Goal: Information Seeking & Learning: Find specific fact

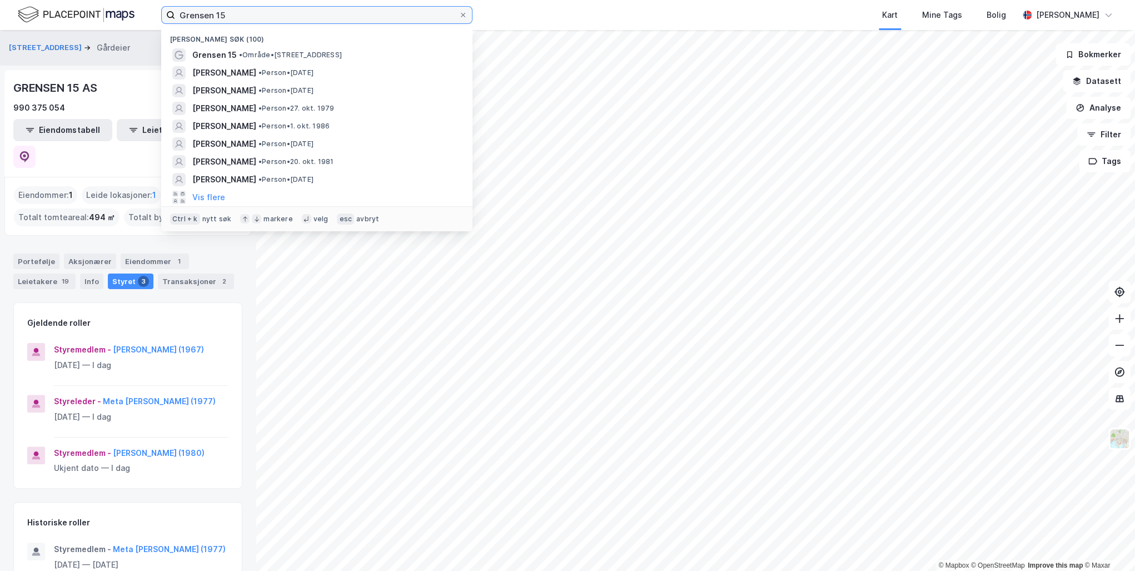
drag, startPoint x: 0, startPoint y: 0, endPoint x: 139, endPoint y: 9, distance: 139.2
click at [139, 9] on div "Grensen 15 Nylige søk (100) Grensen 15 • Område • [STREET_ADDRESS] [PERSON_NAME…" at bounding box center [567, 15] width 1135 height 30
paste input "[PERSON_NAME]"
type input "[PERSON_NAME]"
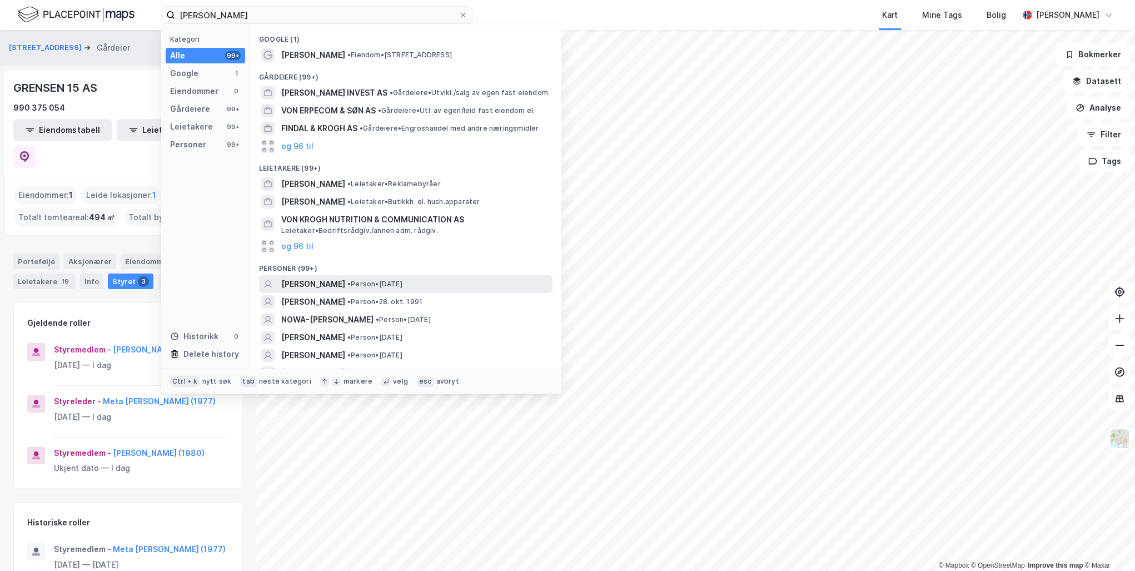
click at [329, 283] on span "[PERSON_NAME]" at bounding box center [313, 283] width 64 height 13
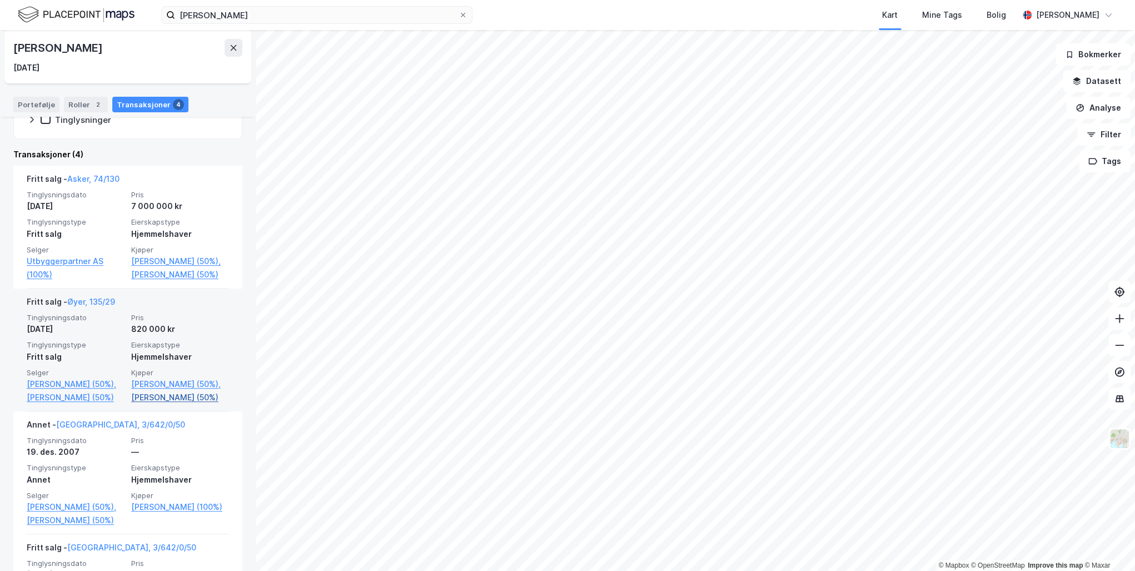
scroll to position [311, 0]
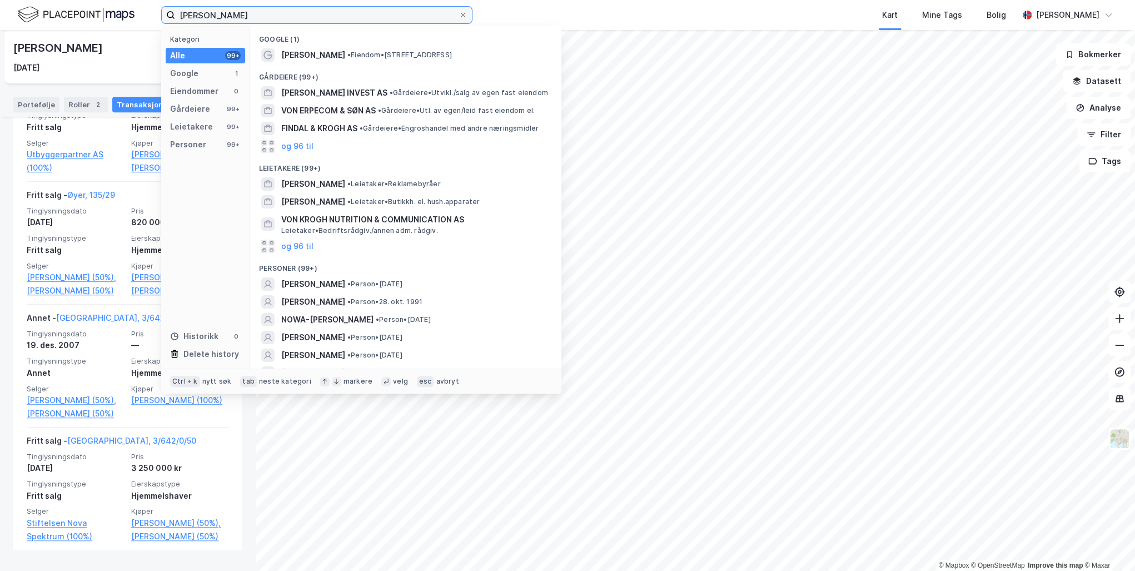
drag, startPoint x: 257, startPoint y: 17, endPoint x: 124, endPoint y: 13, distance: 133.5
click at [124, 13] on div "[PERSON_NAME] Kategori Alle 99+ Google 1 Eiendommer 0 Gårdeiere 99+ Leietakere …" at bounding box center [567, 15] width 1135 height 30
paste input "[PERSON_NAME]"
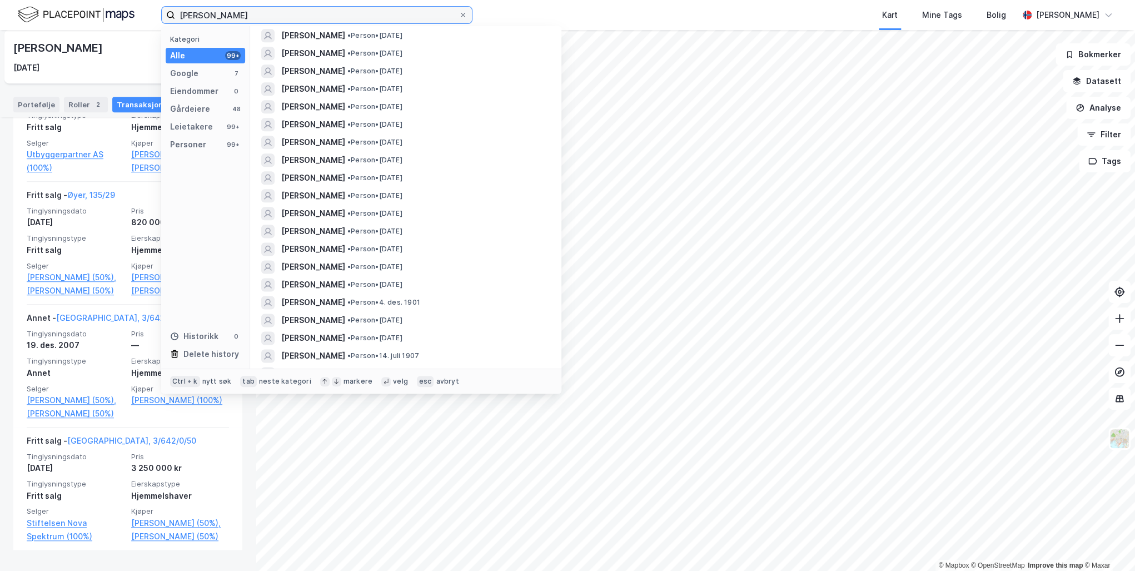
scroll to position [0, 0]
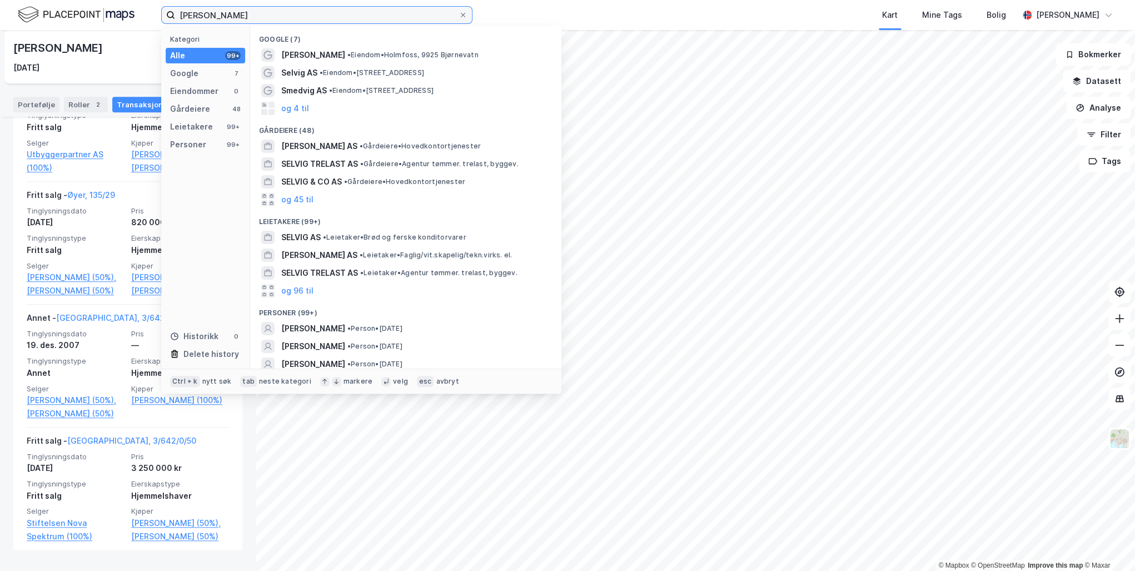
click at [178, 13] on input "[PERSON_NAME]" at bounding box center [316, 15] width 283 height 17
click at [273, 12] on input "[PERSON_NAME]" at bounding box center [316, 15] width 283 height 17
click at [181, 15] on input "[PERSON_NAME]" at bounding box center [316, 15] width 283 height 17
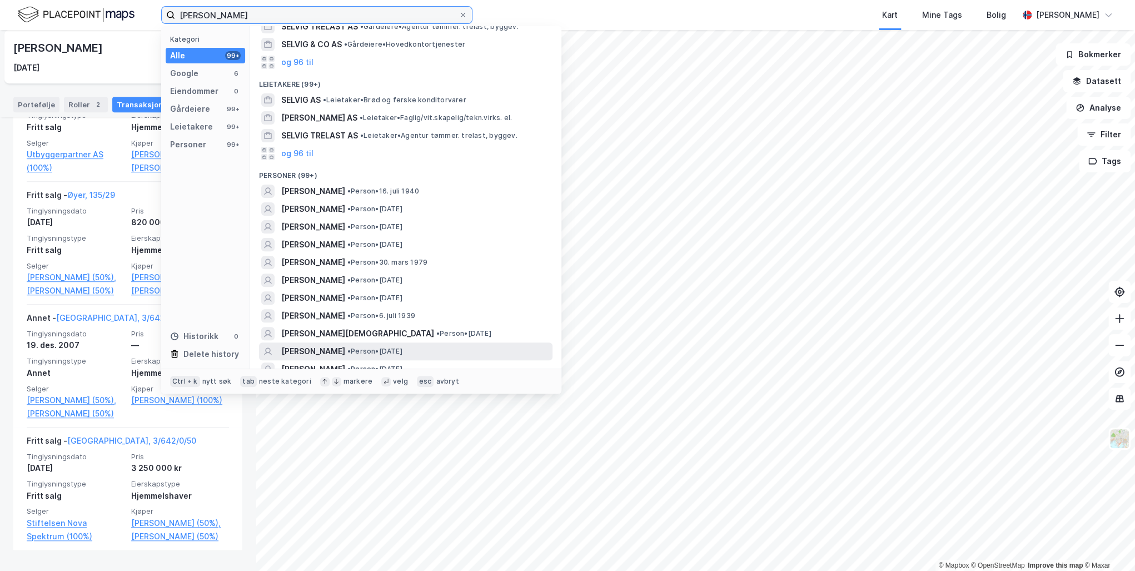
scroll to position [133, 0]
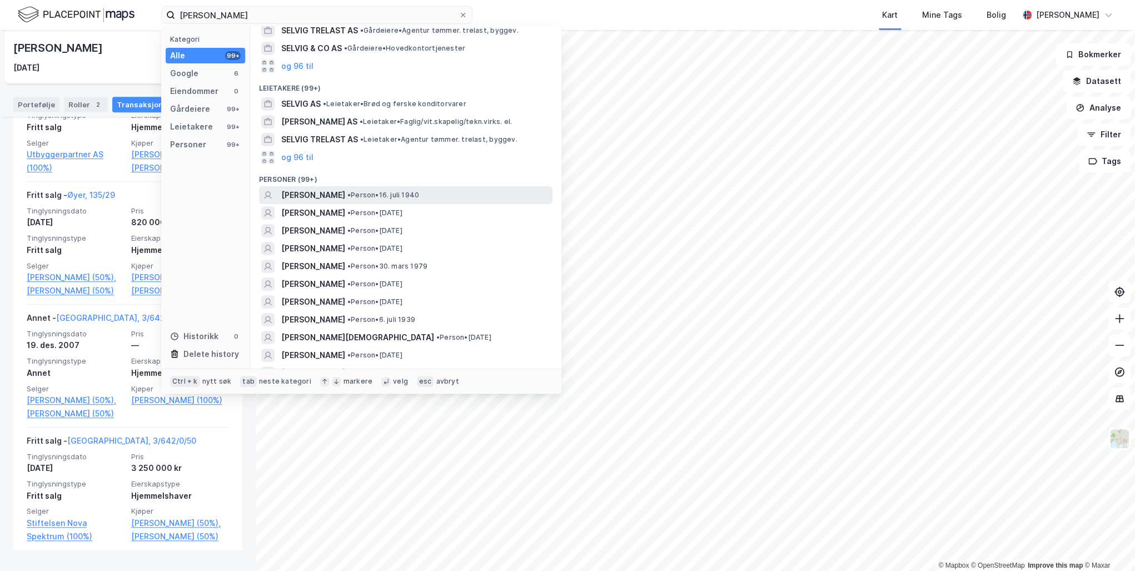
click at [308, 191] on span "[PERSON_NAME]" at bounding box center [313, 194] width 64 height 13
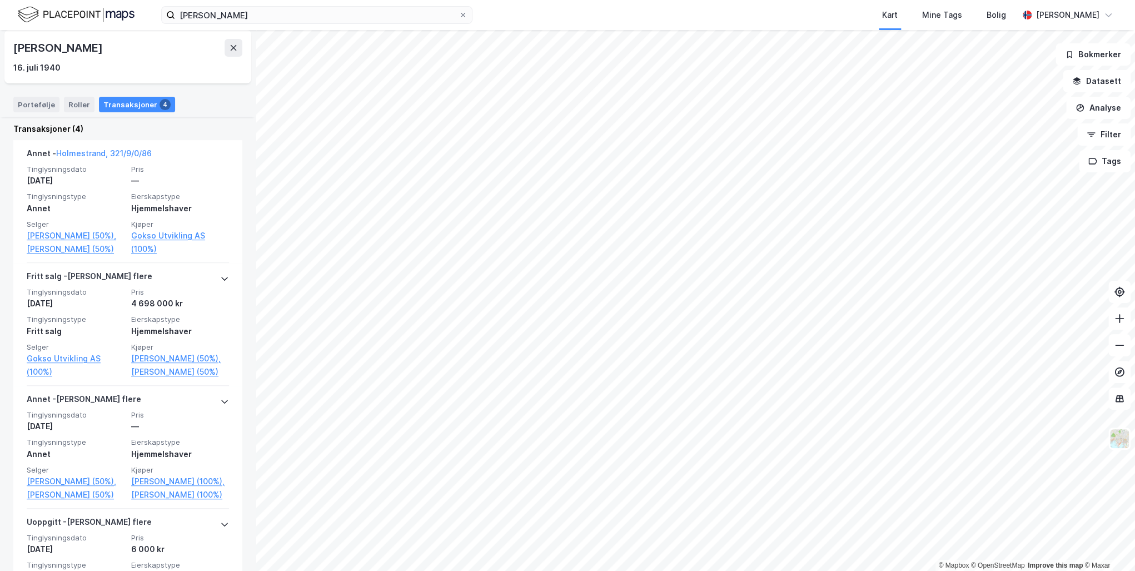
scroll to position [342, 0]
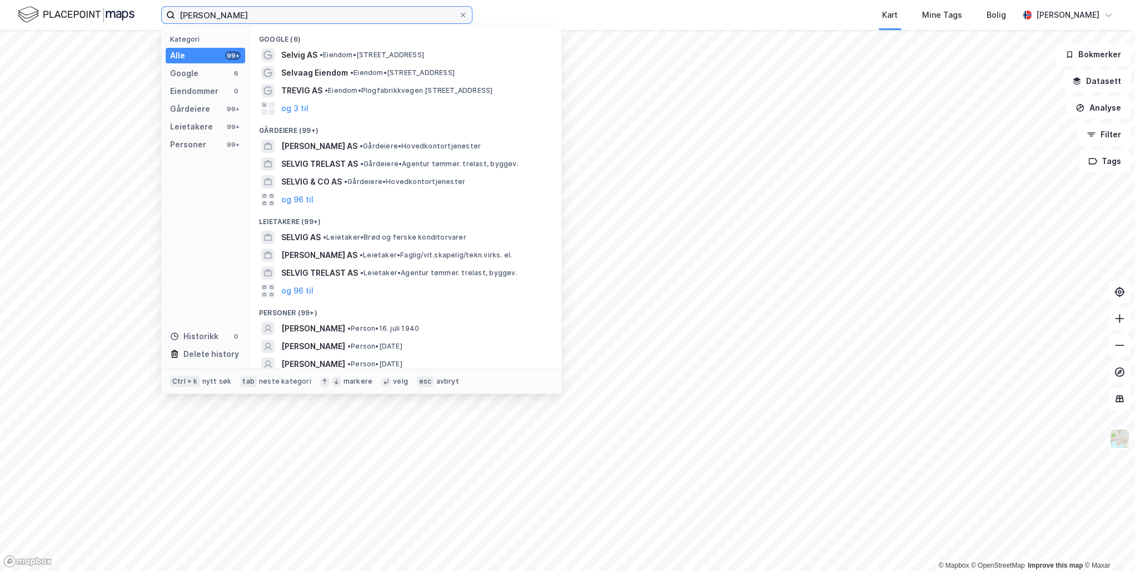
click at [286, 13] on input "[PERSON_NAME]" at bounding box center [316, 15] width 283 height 17
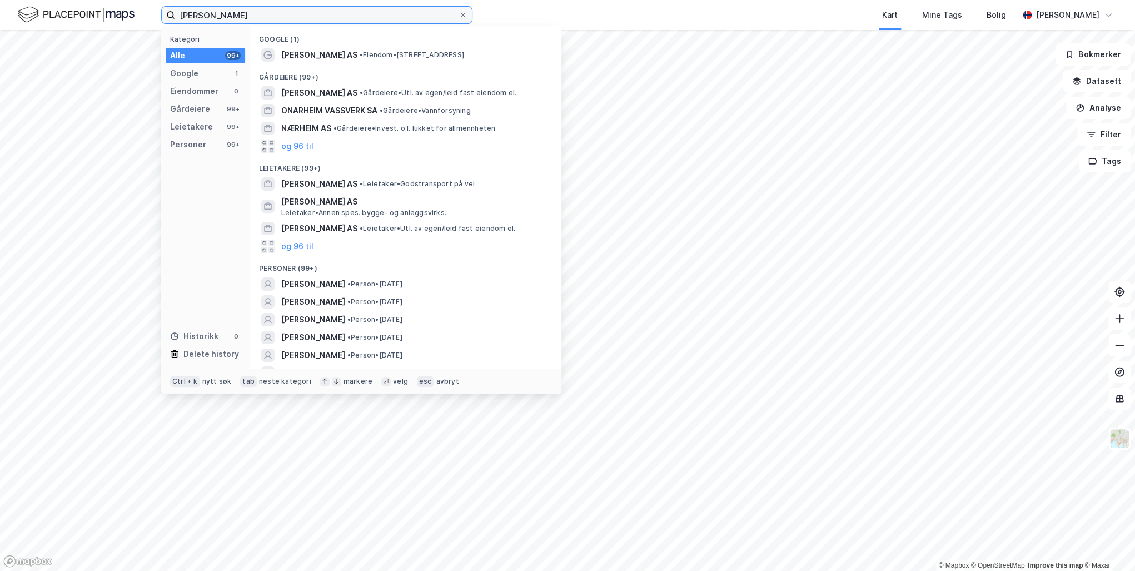
drag, startPoint x: 322, startPoint y: 13, endPoint x: 191, endPoint y: 9, distance: 131.2
click at [191, 9] on input "[PERSON_NAME]" at bounding box center [316, 15] width 283 height 17
type input "T"
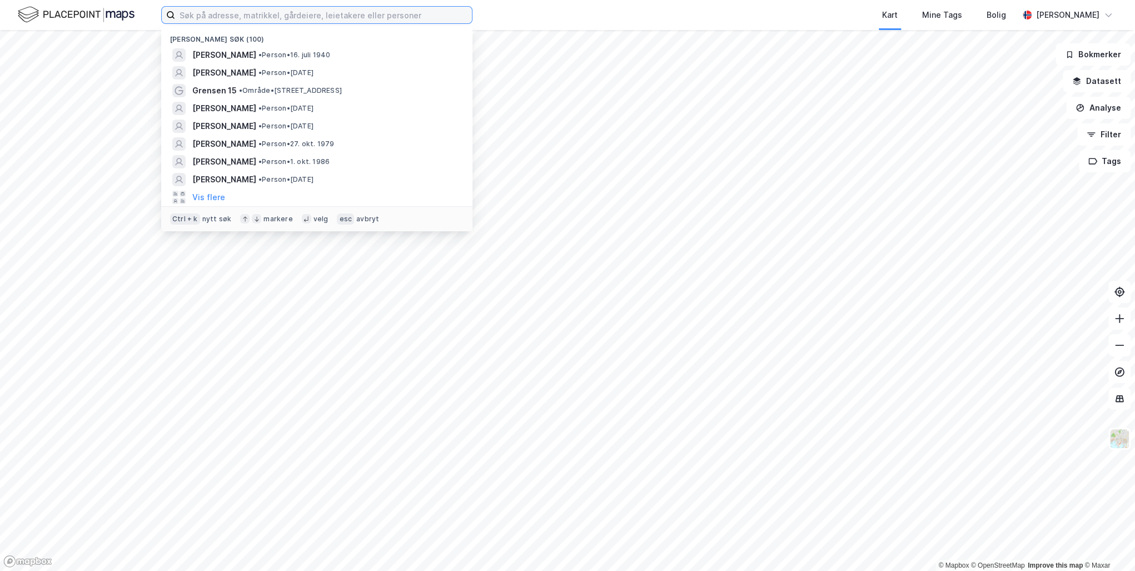
paste input "[PERSON_NAME]"
type input "[PERSON_NAME]"
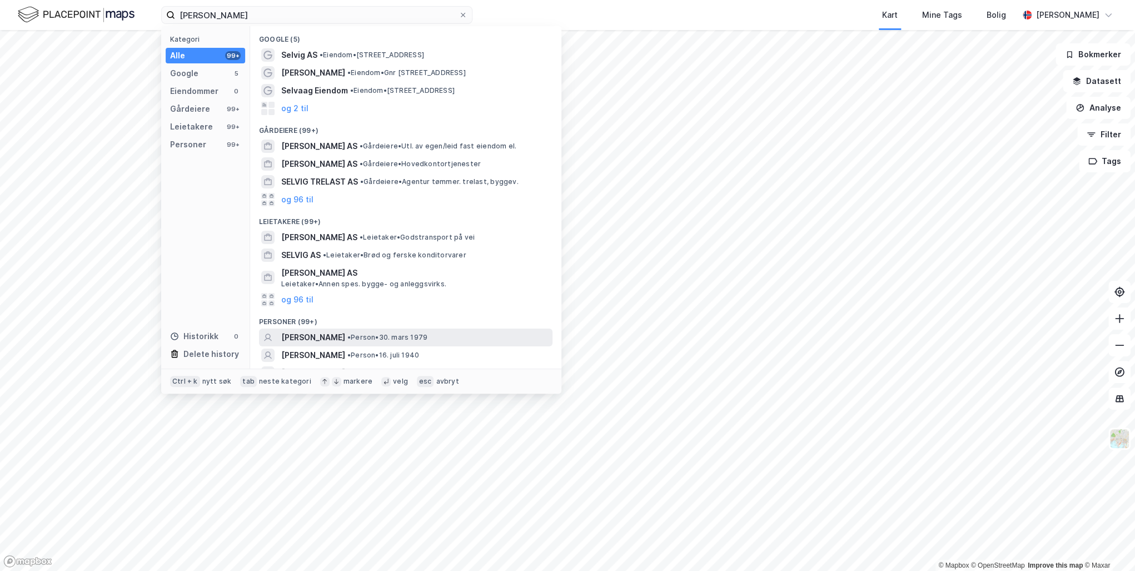
click at [345, 335] on span "[PERSON_NAME]" at bounding box center [313, 337] width 64 height 13
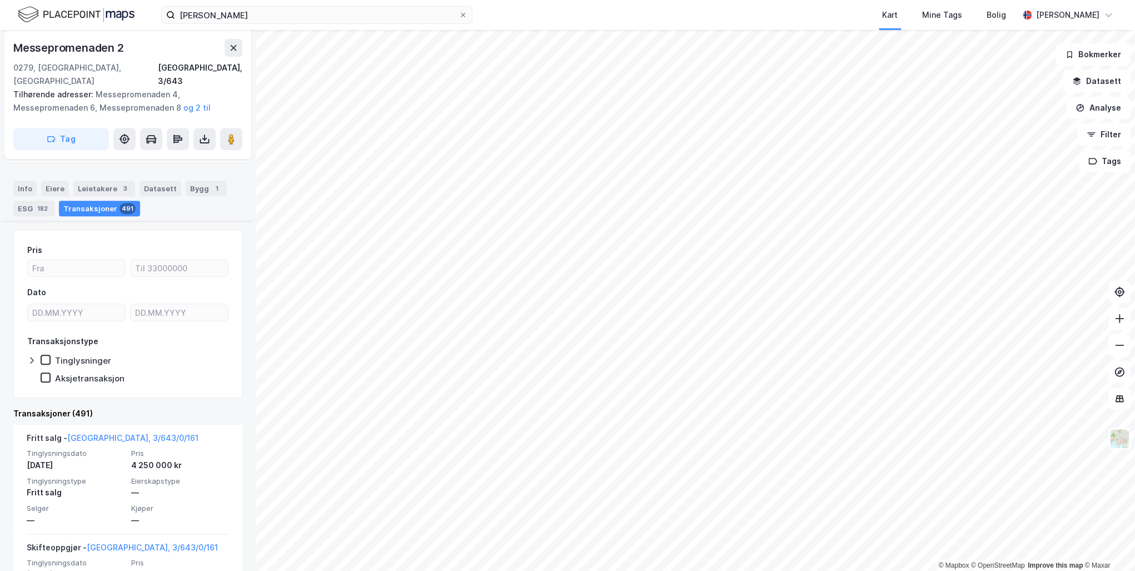
scroll to position [340, 0]
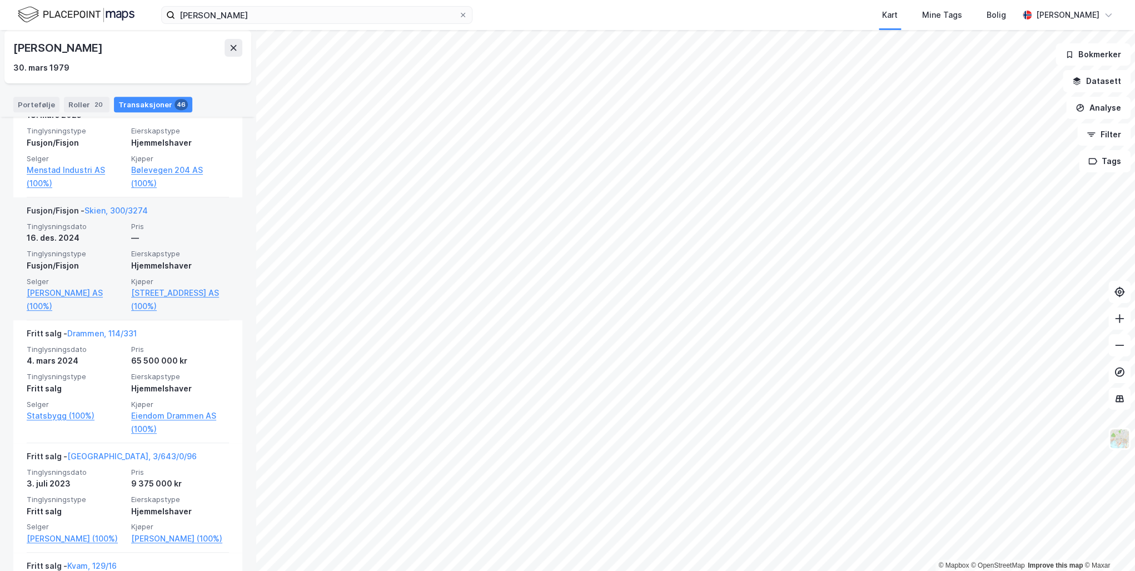
scroll to position [400, 0]
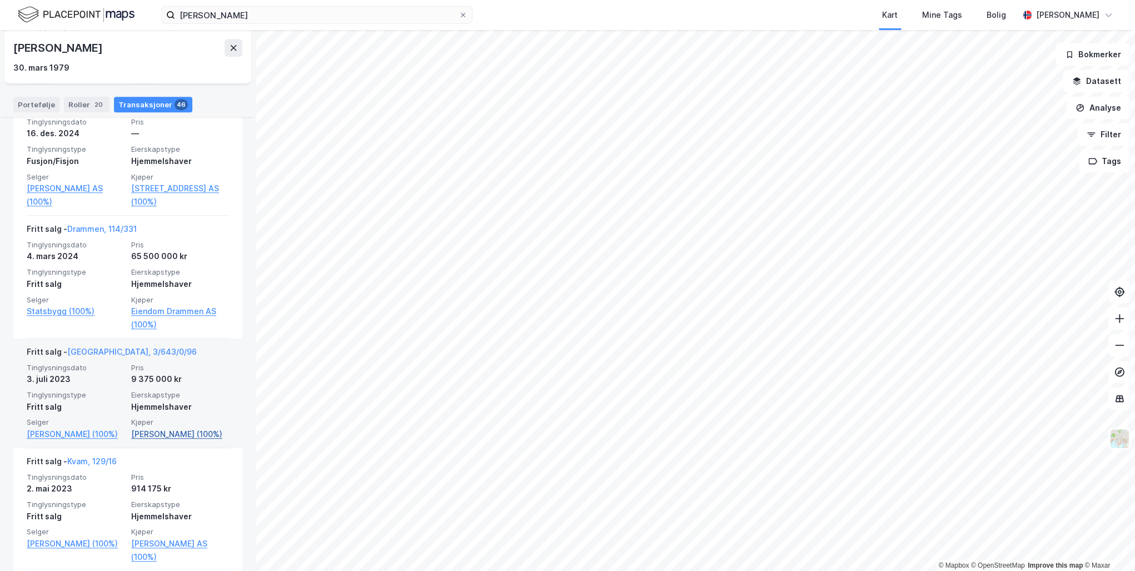
click at [145, 434] on link "[PERSON_NAME] (100%)" at bounding box center [180, 433] width 98 height 13
click at [138, 435] on link "[PERSON_NAME] (100%)" at bounding box center [180, 433] width 98 height 13
click at [137, 434] on link "[PERSON_NAME] (100%)" at bounding box center [180, 433] width 98 height 13
click at [138, 436] on link "[PERSON_NAME] (100%)" at bounding box center [180, 433] width 98 height 13
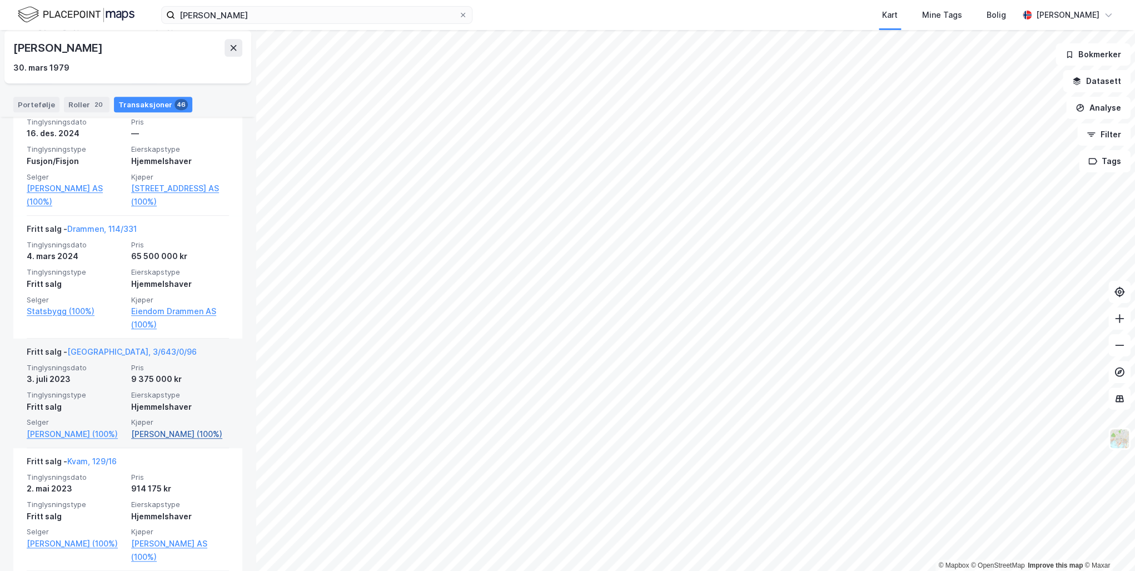
click at [136, 438] on link "[PERSON_NAME] (100%)" at bounding box center [180, 433] width 98 height 13
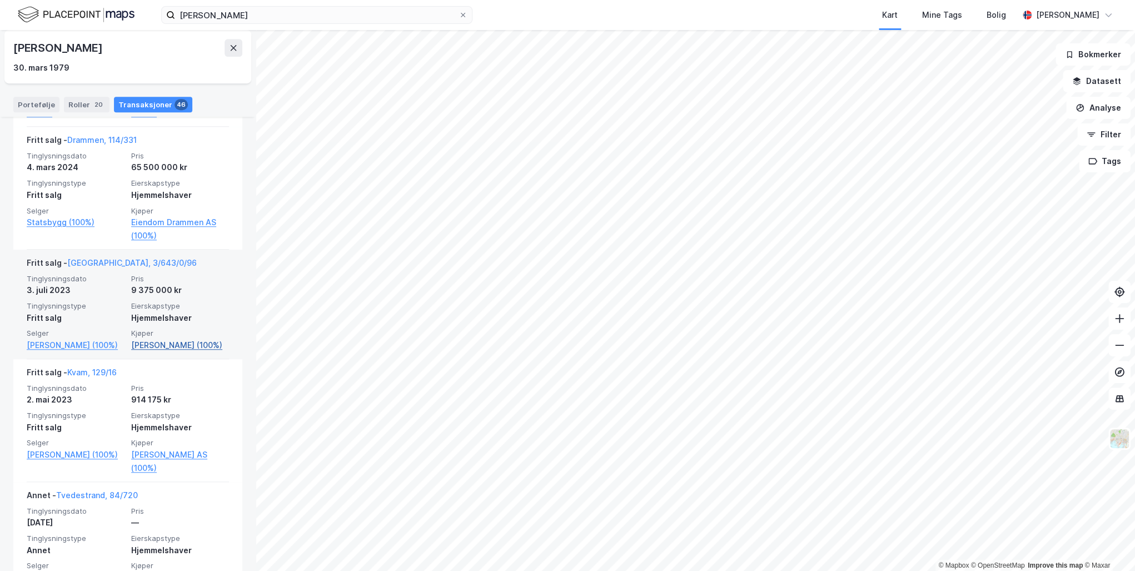
click at [136, 348] on link "[PERSON_NAME] (100%)" at bounding box center [180, 345] width 98 height 13
click at [141, 342] on link "[PERSON_NAME] (100%)" at bounding box center [180, 345] width 98 height 13
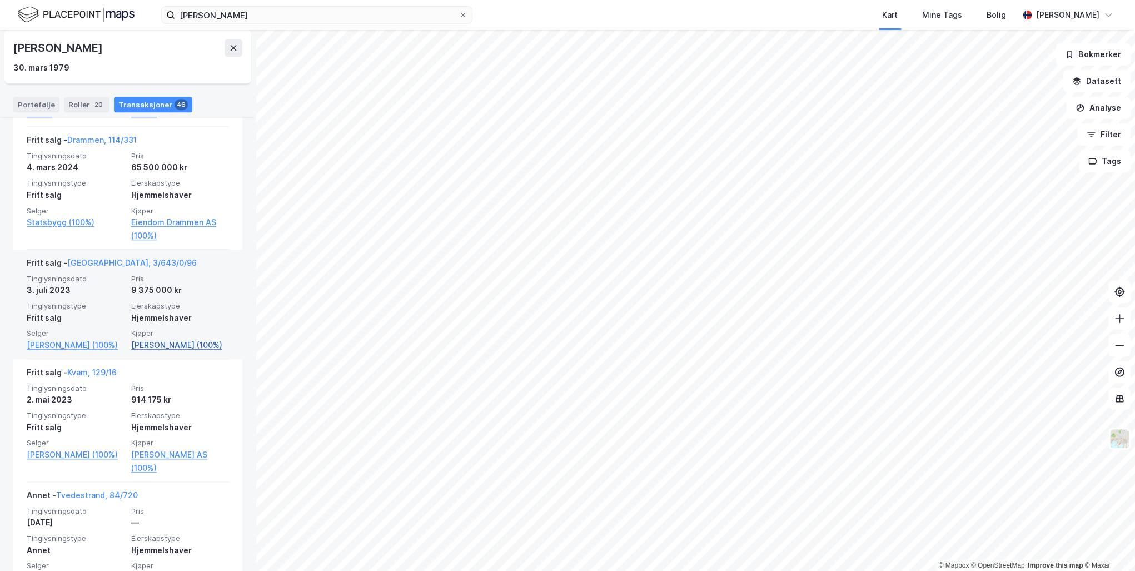
click at [141, 342] on link "[PERSON_NAME] (100%)" at bounding box center [180, 345] width 98 height 13
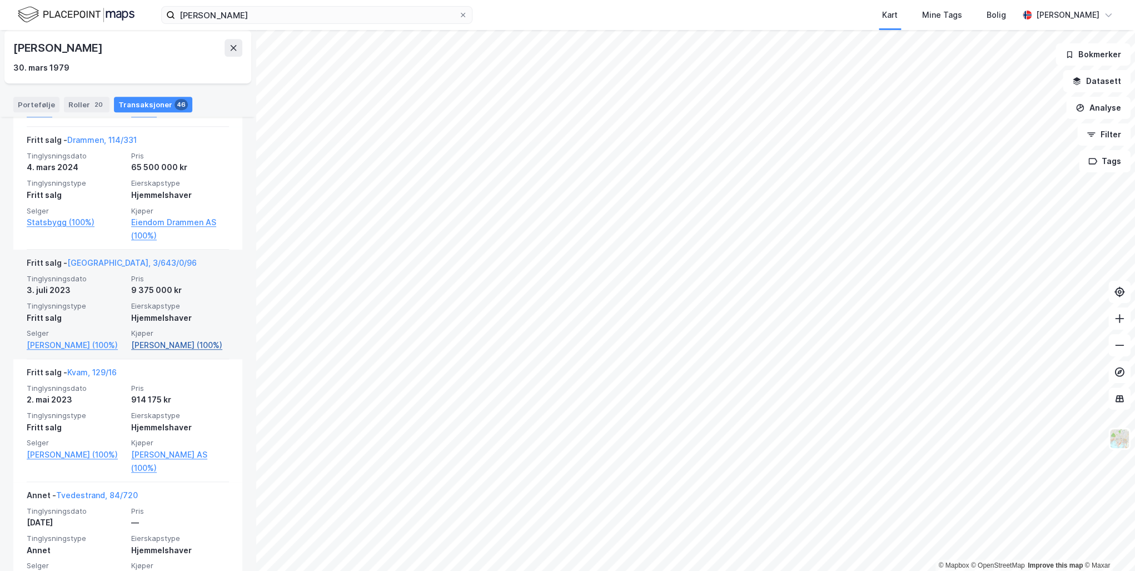
click at [141, 342] on link "[PERSON_NAME] (100%)" at bounding box center [180, 345] width 98 height 13
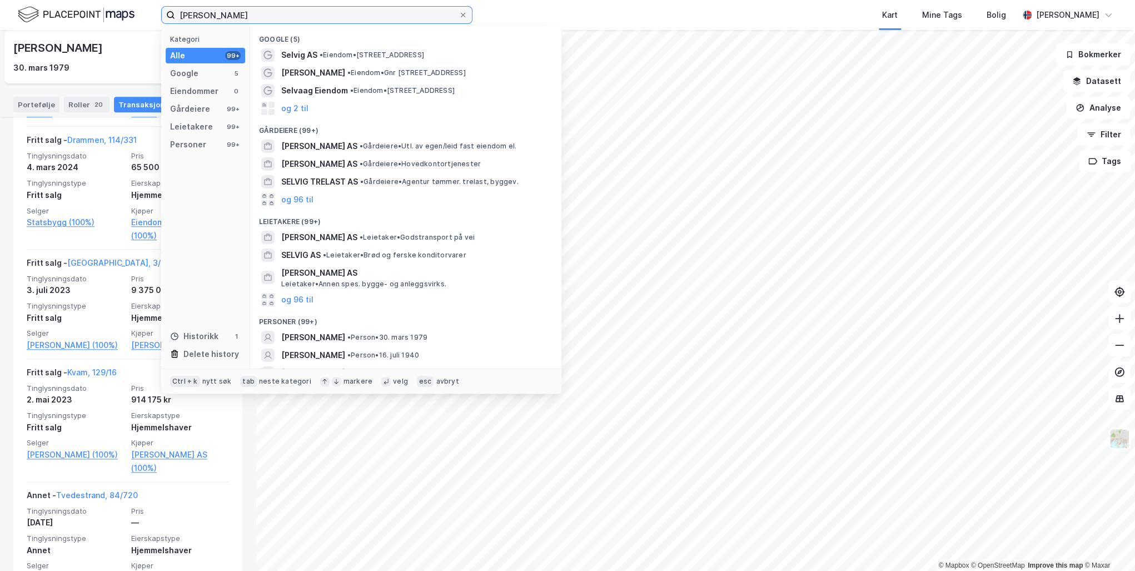
click at [358, 16] on input "[PERSON_NAME]" at bounding box center [316, 15] width 283 height 17
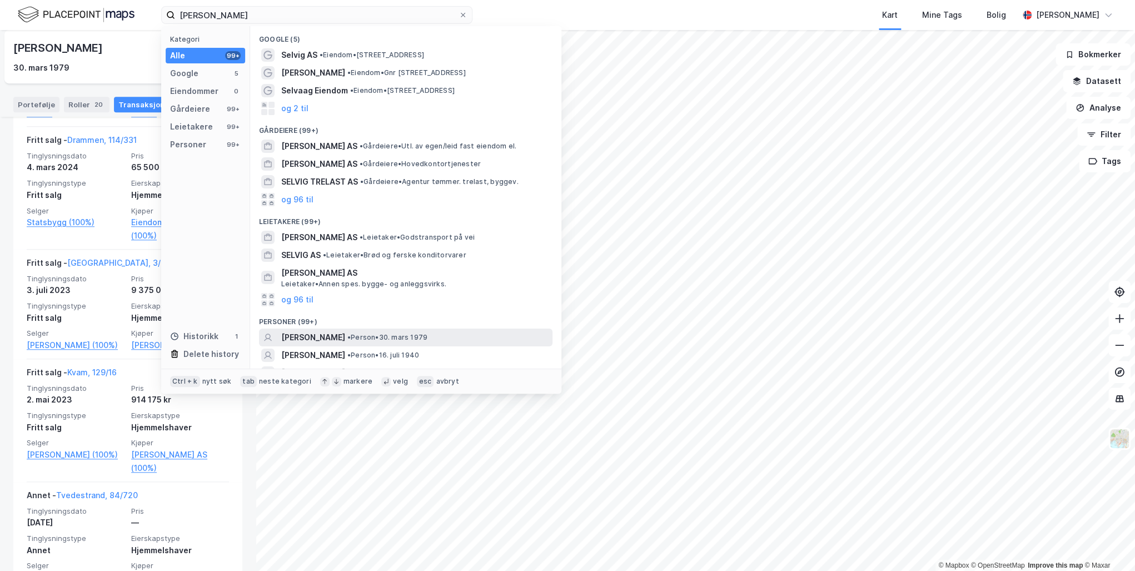
click at [345, 335] on span "[PERSON_NAME]" at bounding box center [313, 337] width 64 height 13
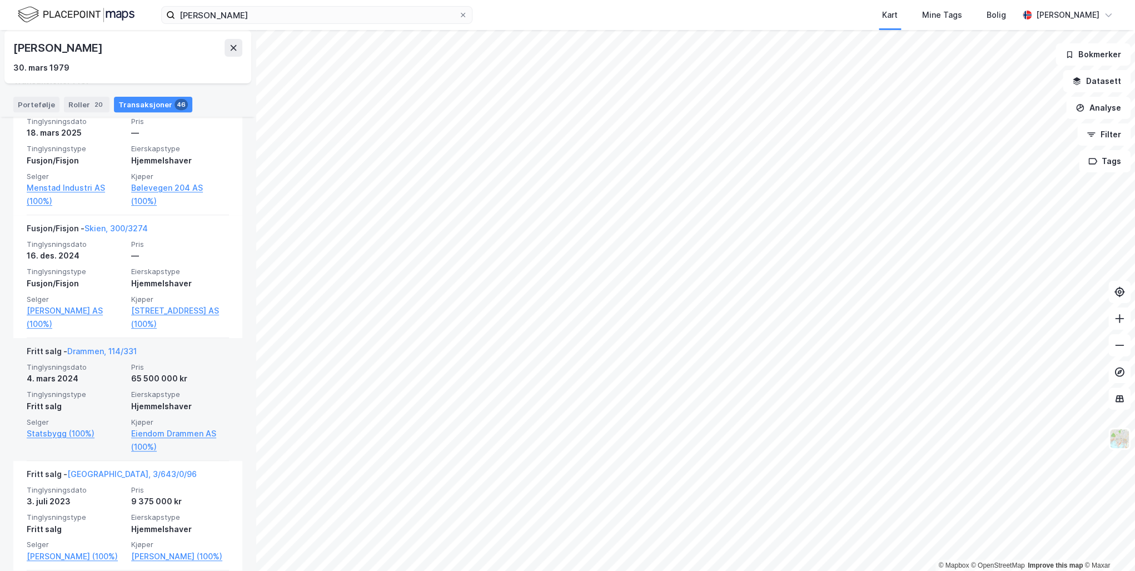
scroll to position [356, 0]
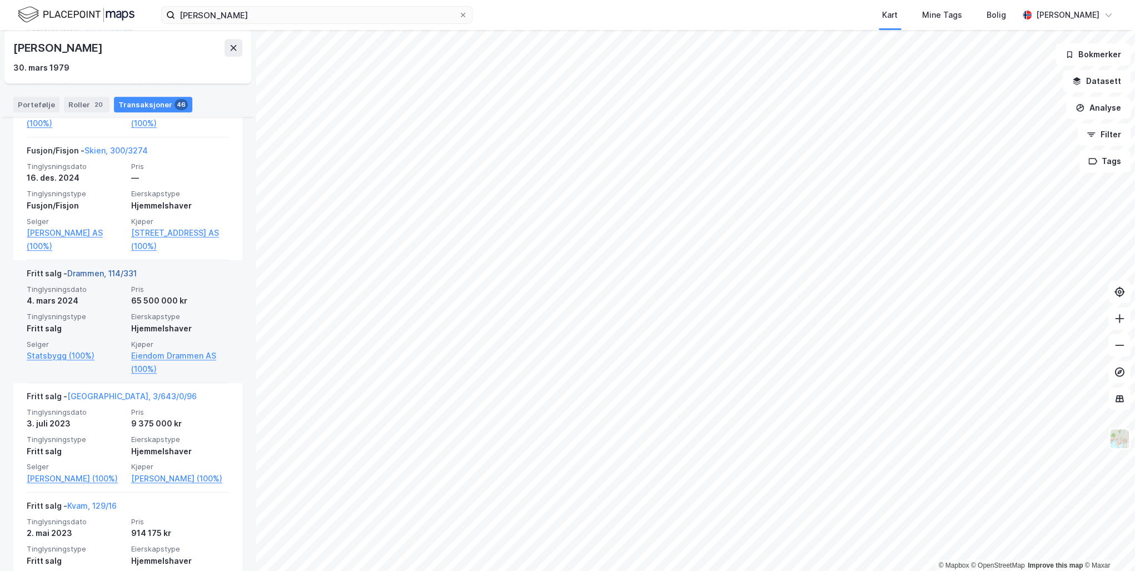
click at [109, 270] on link "Drammen, 114/331" at bounding box center [101, 272] width 69 height 9
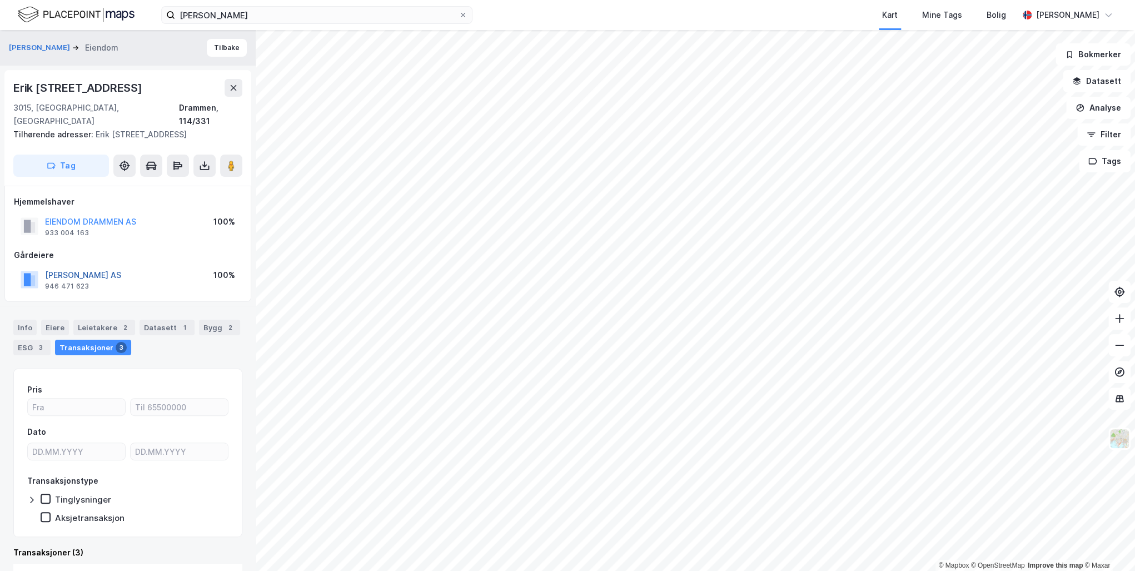
click at [0, 0] on button "[PERSON_NAME] AS" at bounding box center [0, 0] width 0 height 0
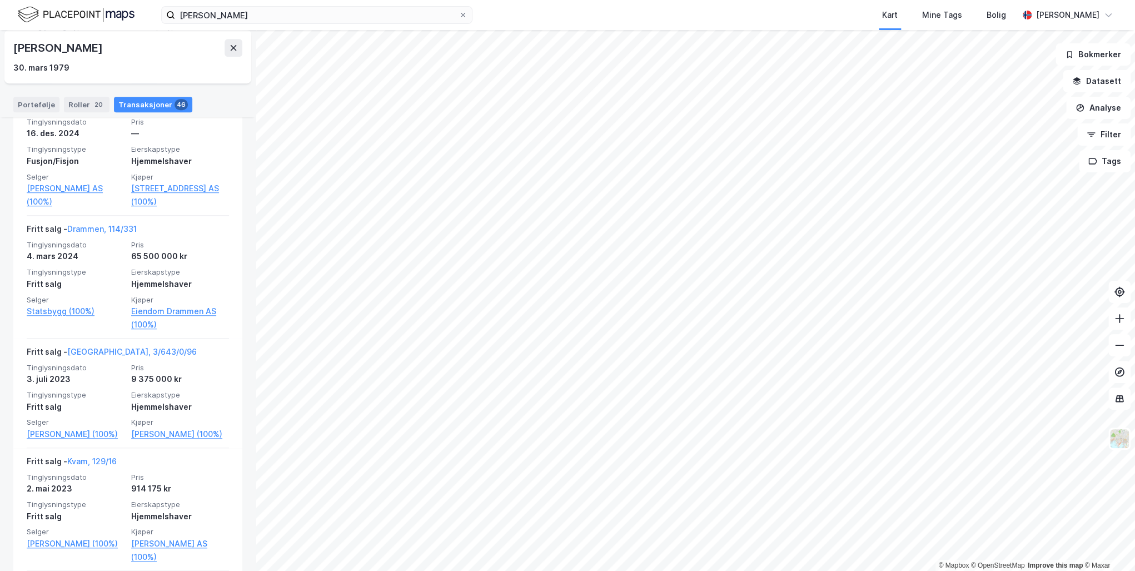
scroll to position [534, 0]
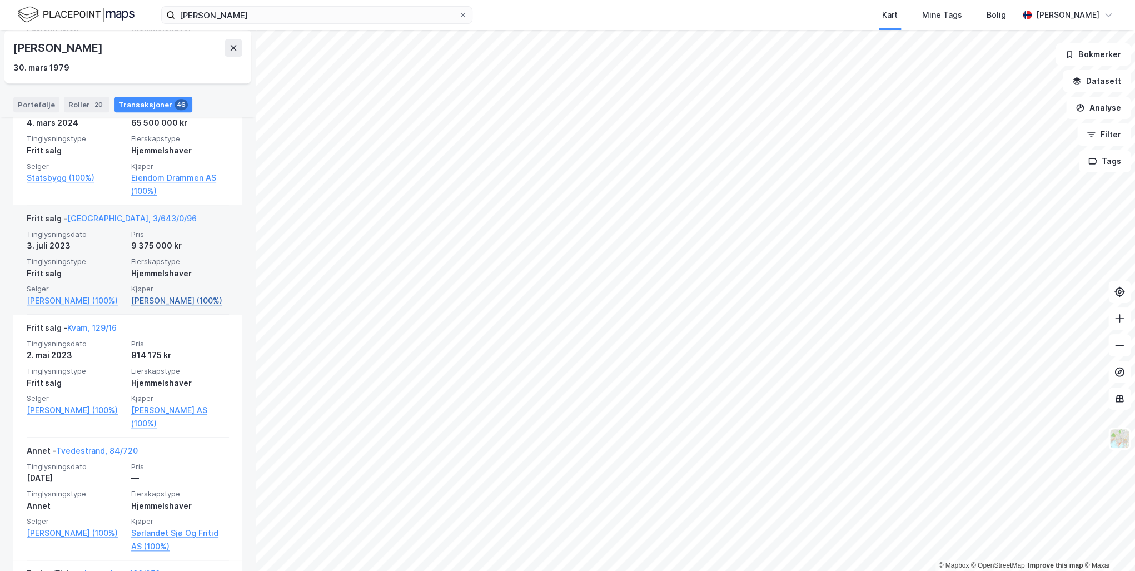
click at [150, 305] on link "[PERSON_NAME] (100%)" at bounding box center [180, 300] width 98 height 13
click at [178, 296] on link "[PERSON_NAME] (100%)" at bounding box center [180, 300] width 98 height 13
click at [104, 220] on link "[GEOGRAPHIC_DATA], 3/643/0/96" at bounding box center [132, 217] width 130 height 9
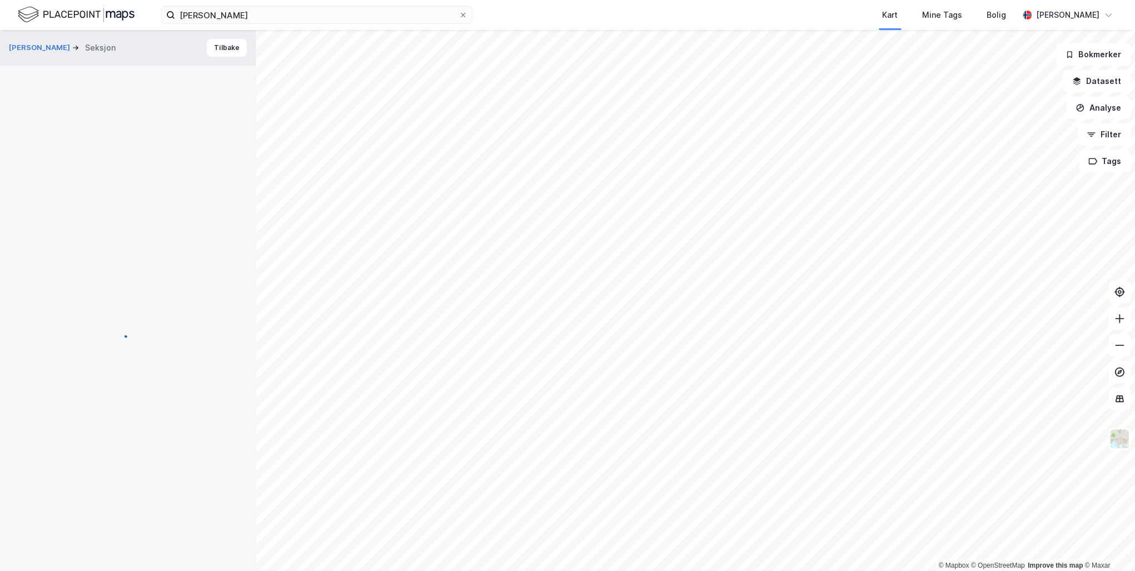
scroll to position [2, 0]
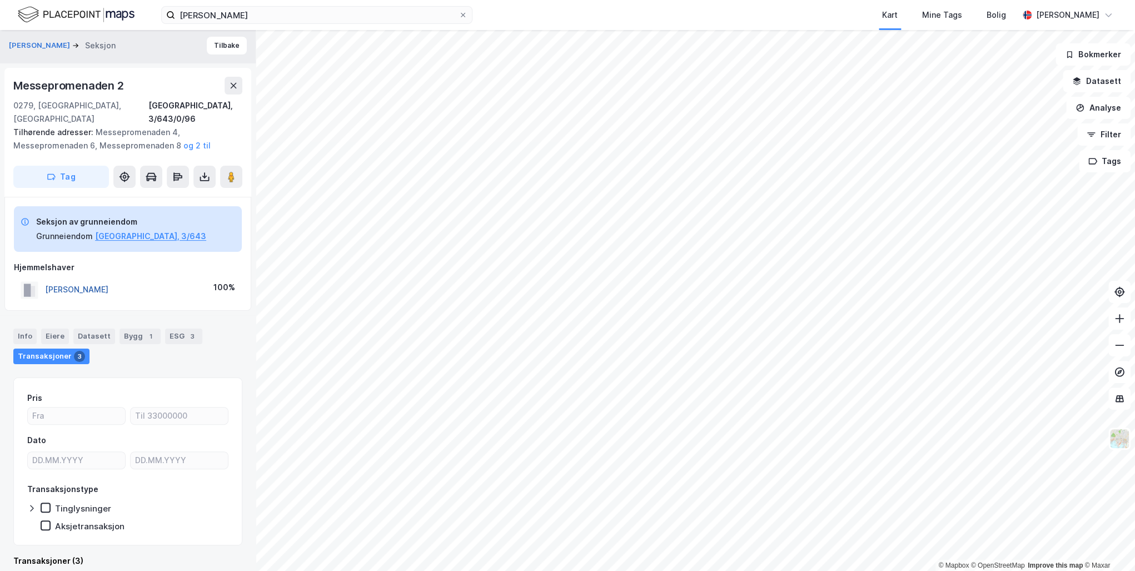
click at [0, 0] on button "[PERSON_NAME]" at bounding box center [0, 0] width 0 height 0
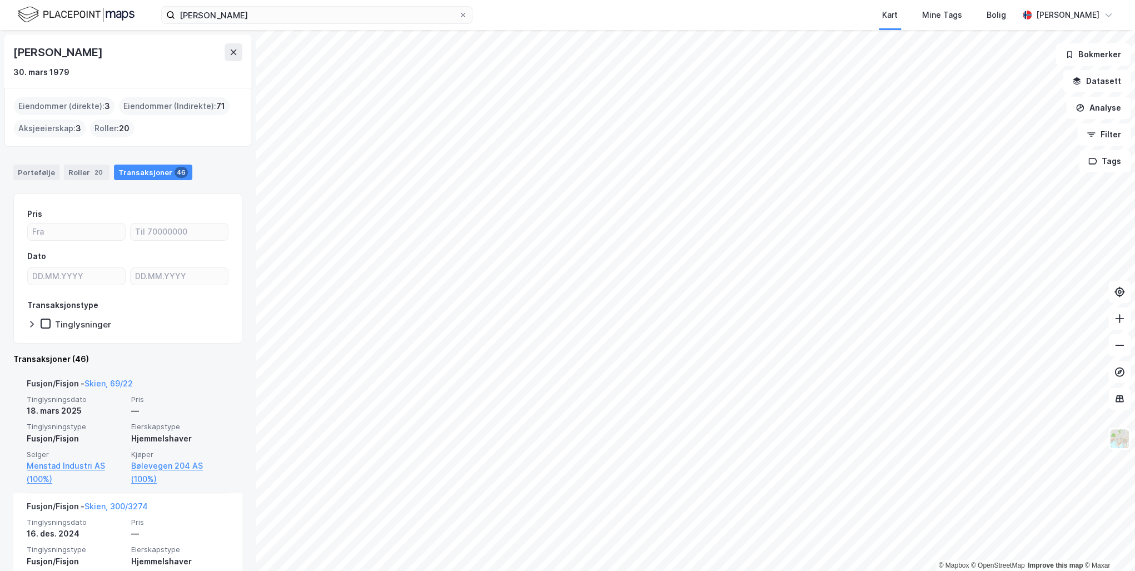
drag, startPoint x: 81, startPoint y: 409, endPoint x: 73, endPoint y: 409, distance: 7.8
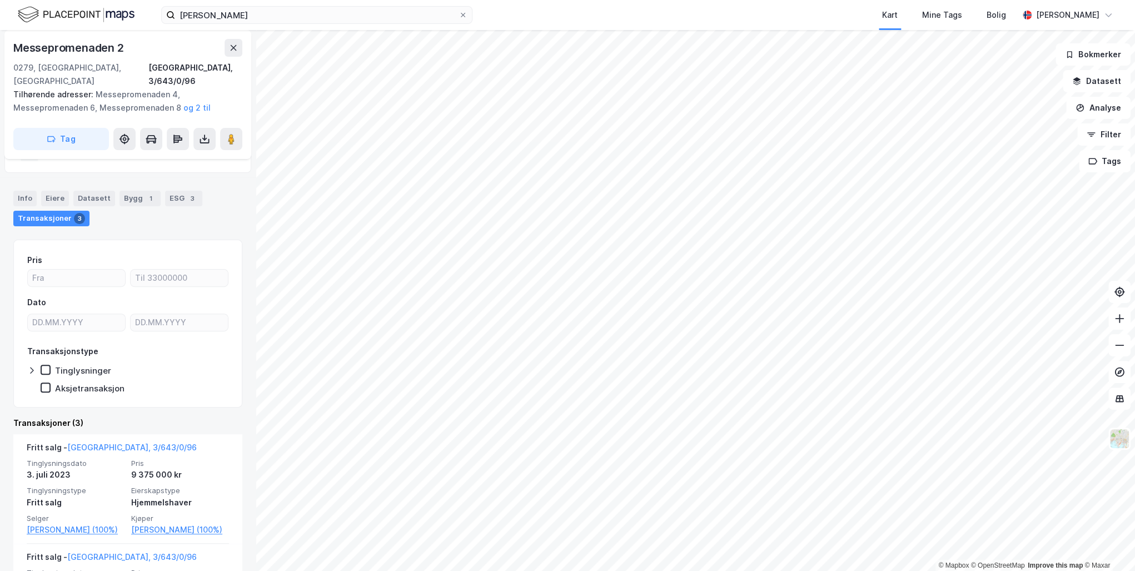
scroll to position [89, 0]
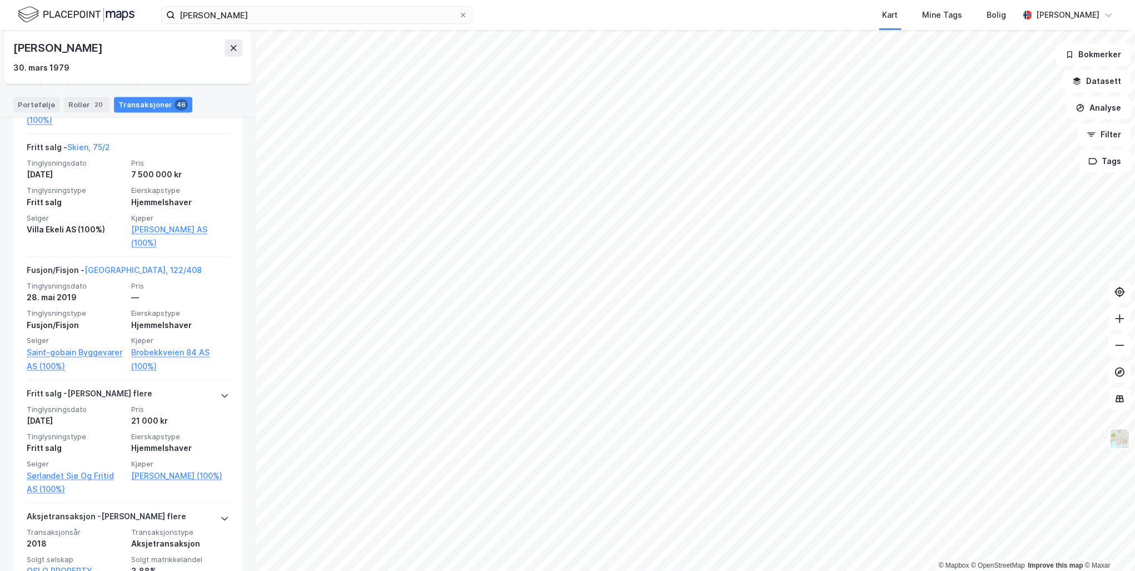
scroll to position [1112, 0]
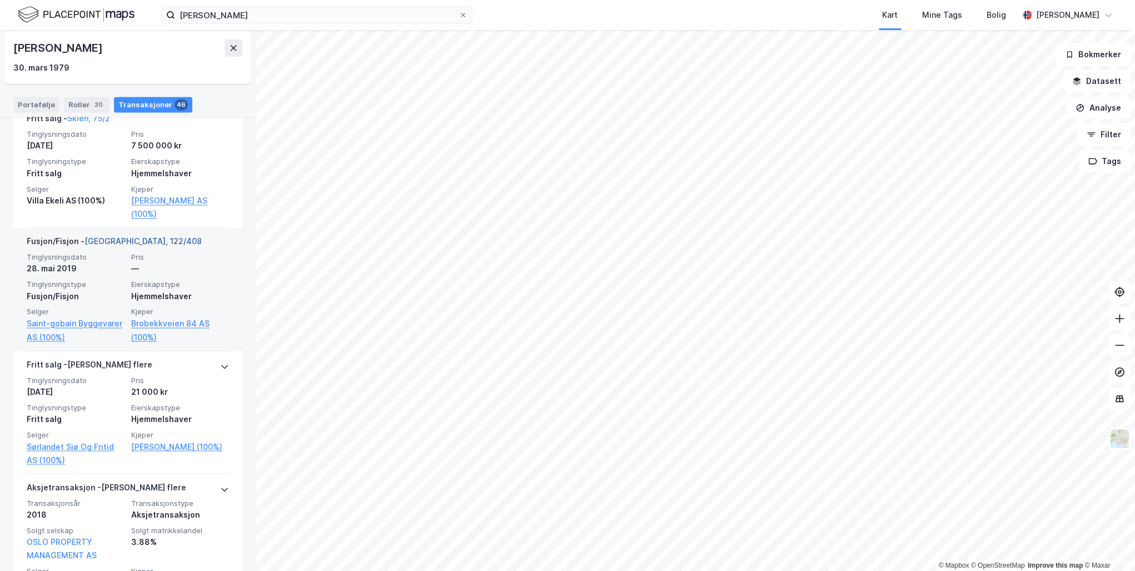
click at [111, 236] on link "[GEOGRAPHIC_DATA], 122/408" at bounding box center [142, 240] width 117 height 9
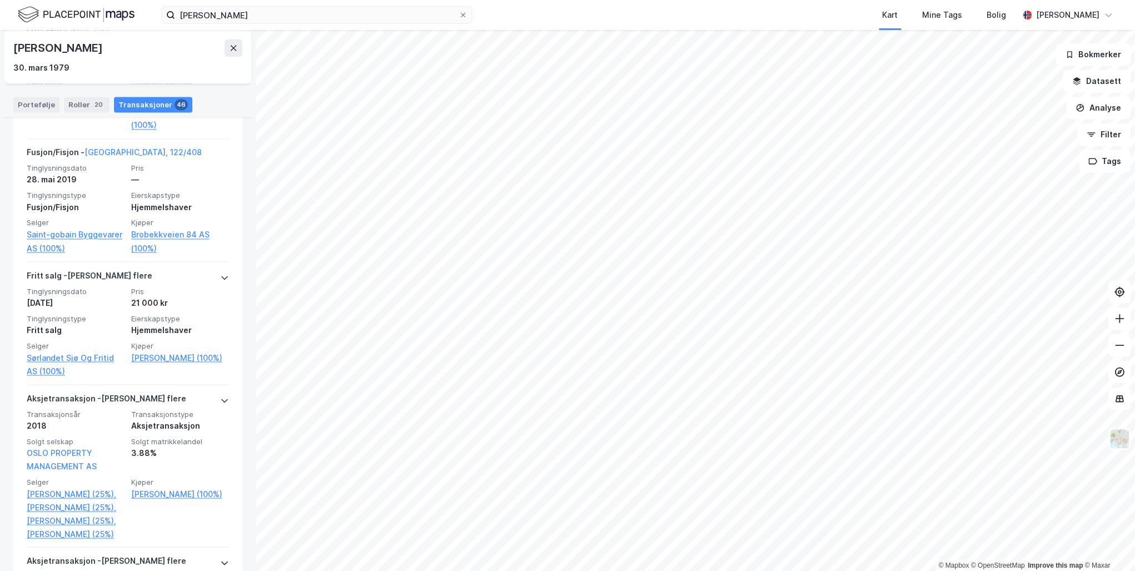
scroll to position [1334, 0]
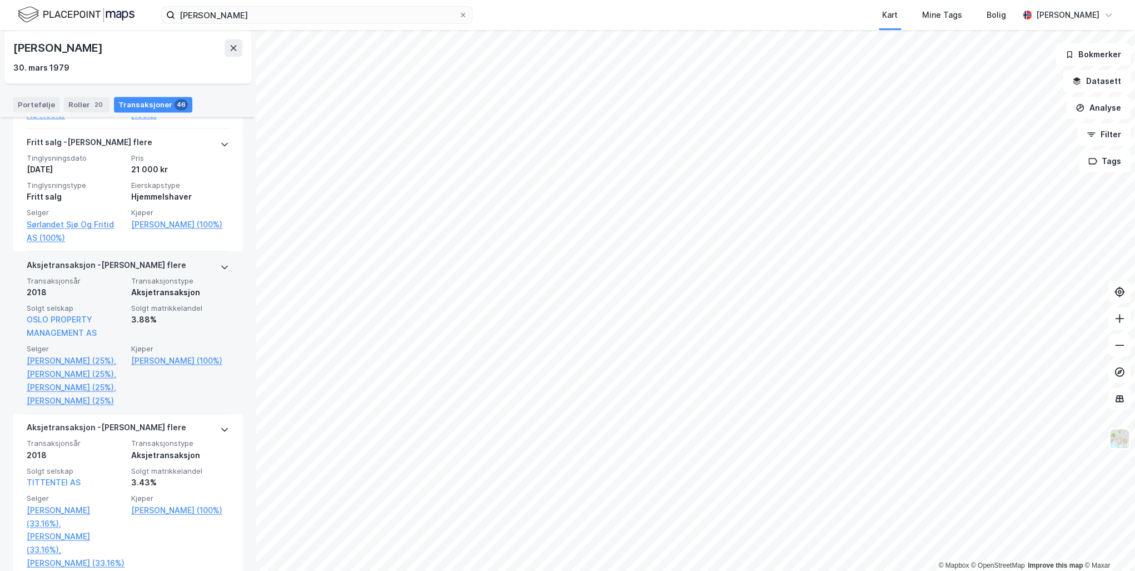
click at [220, 262] on icon at bounding box center [224, 266] width 9 height 9
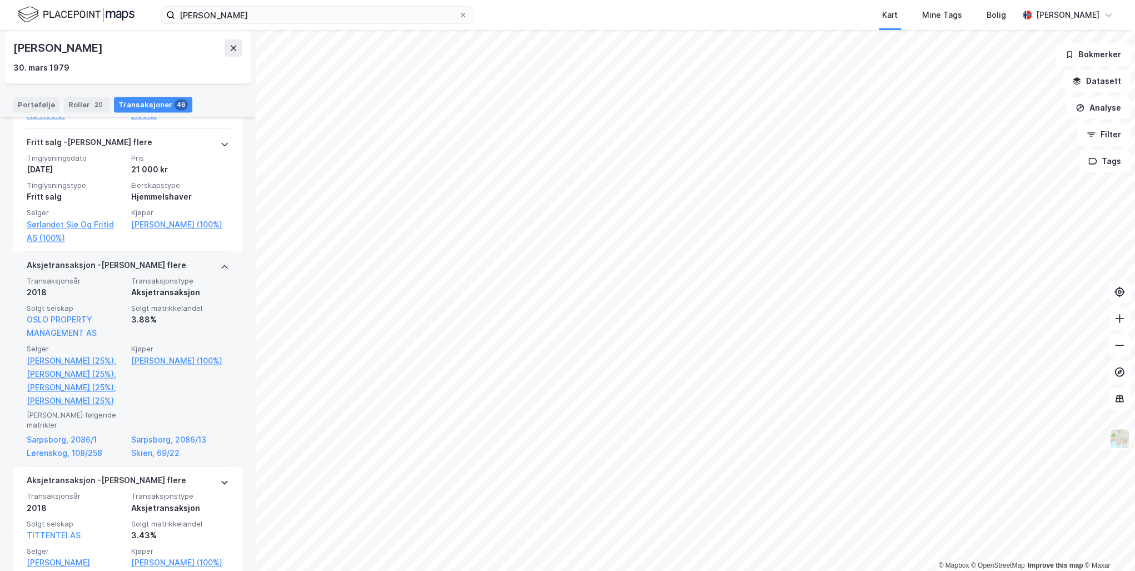
click at [220, 262] on icon at bounding box center [224, 266] width 9 height 9
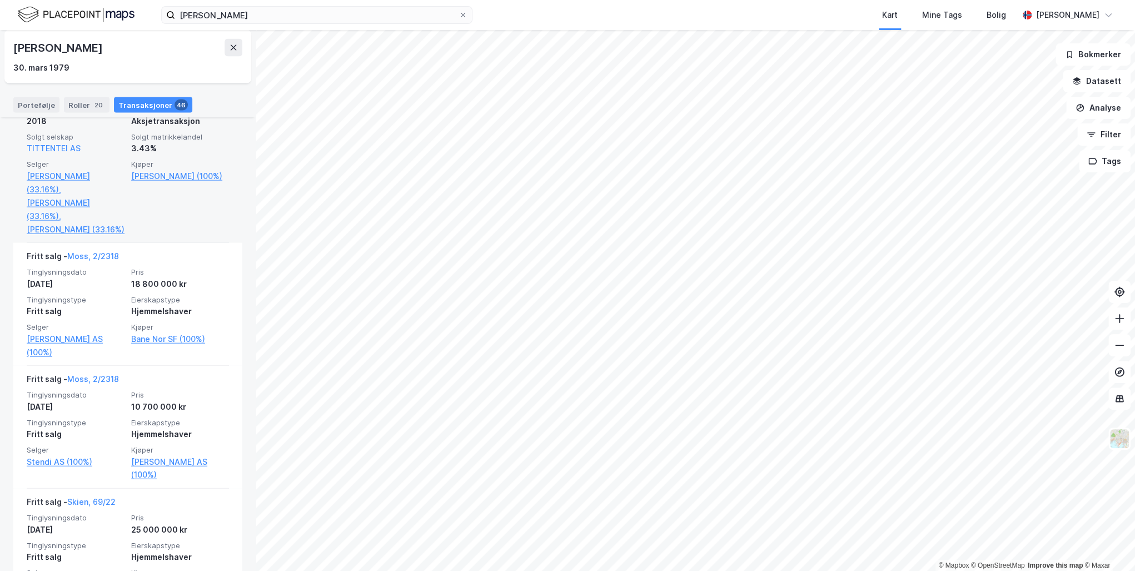
scroll to position [1690, 0]
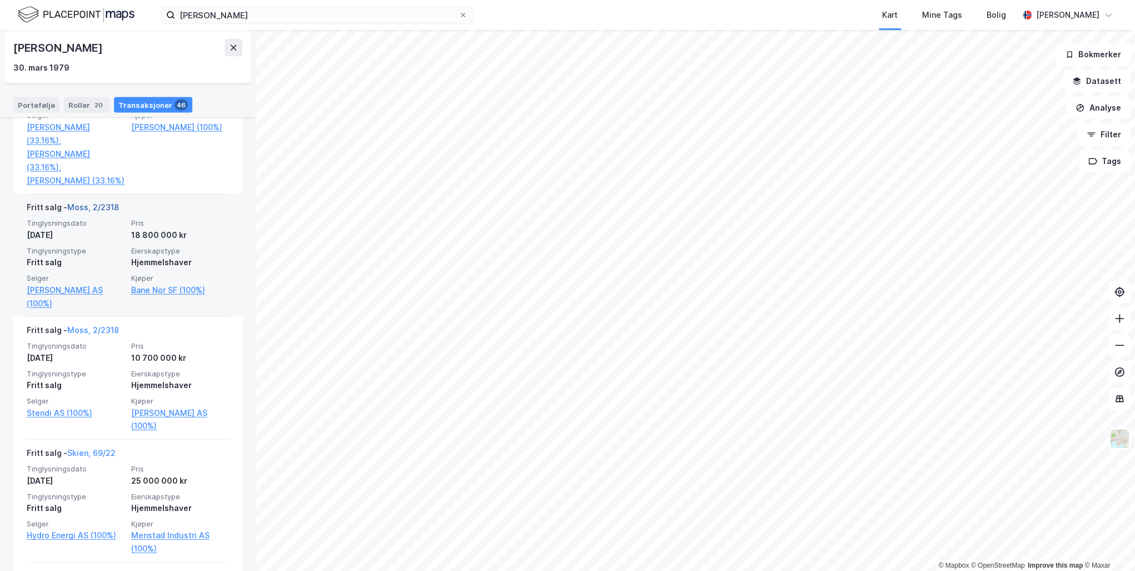
click at [84, 212] on link "Moss, 2/2318" at bounding box center [93, 206] width 52 height 9
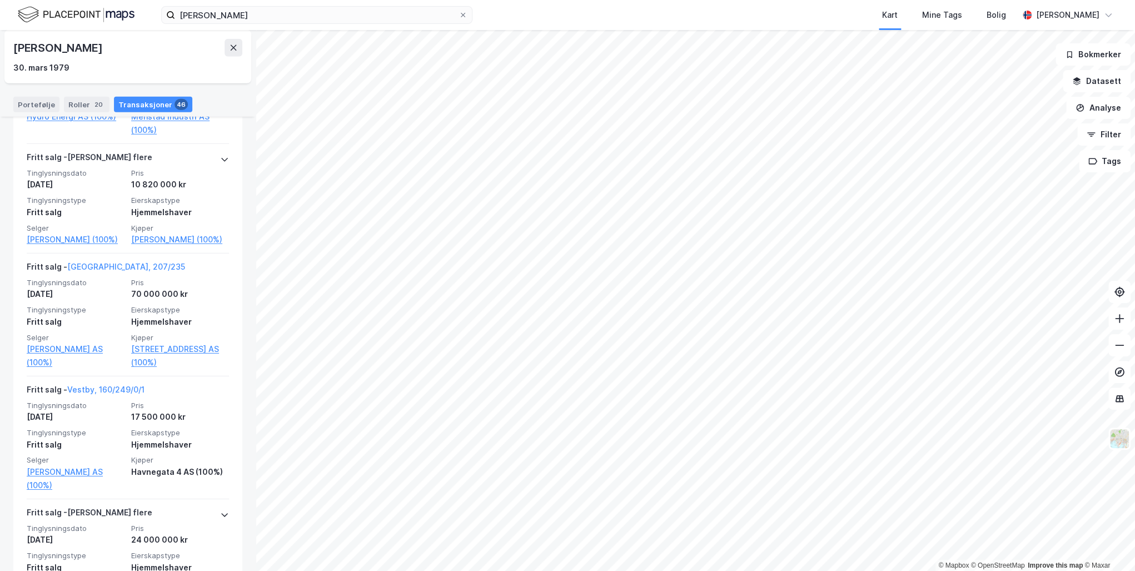
scroll to position [2134, 0]
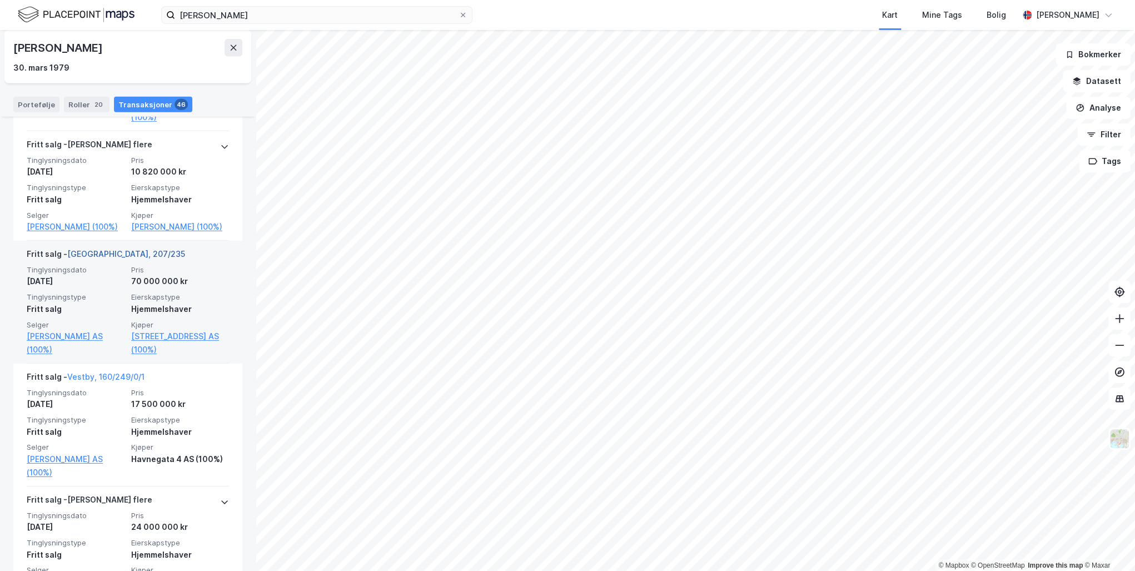
click at [105, 253] on link "[GEOGRAPHIC_DATA], 207/235" at bounding box center [126, 253] width 118 height 9
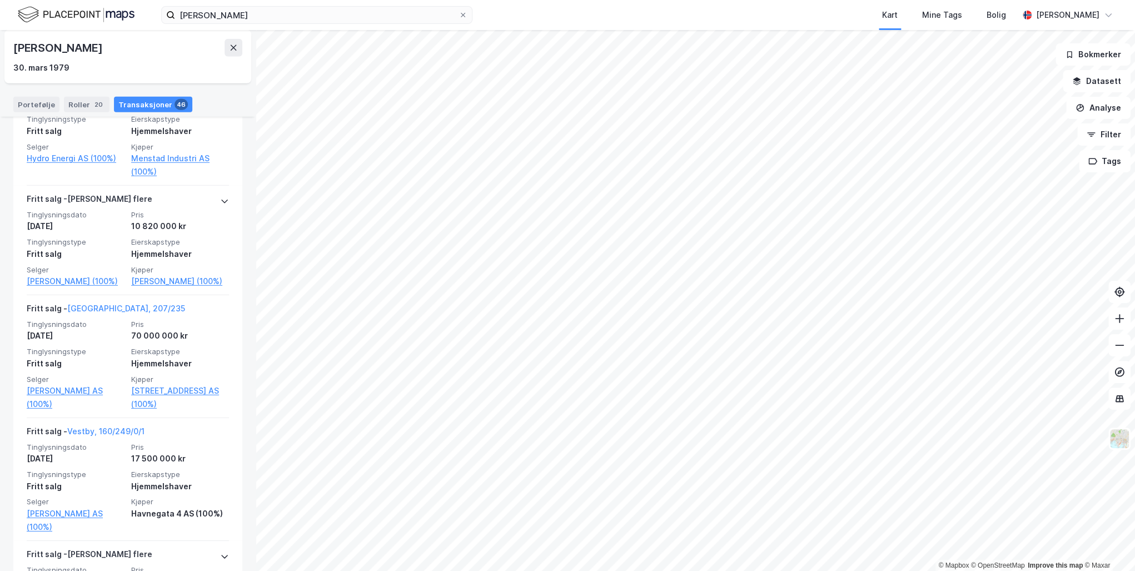
scroll to position [2179, 0]
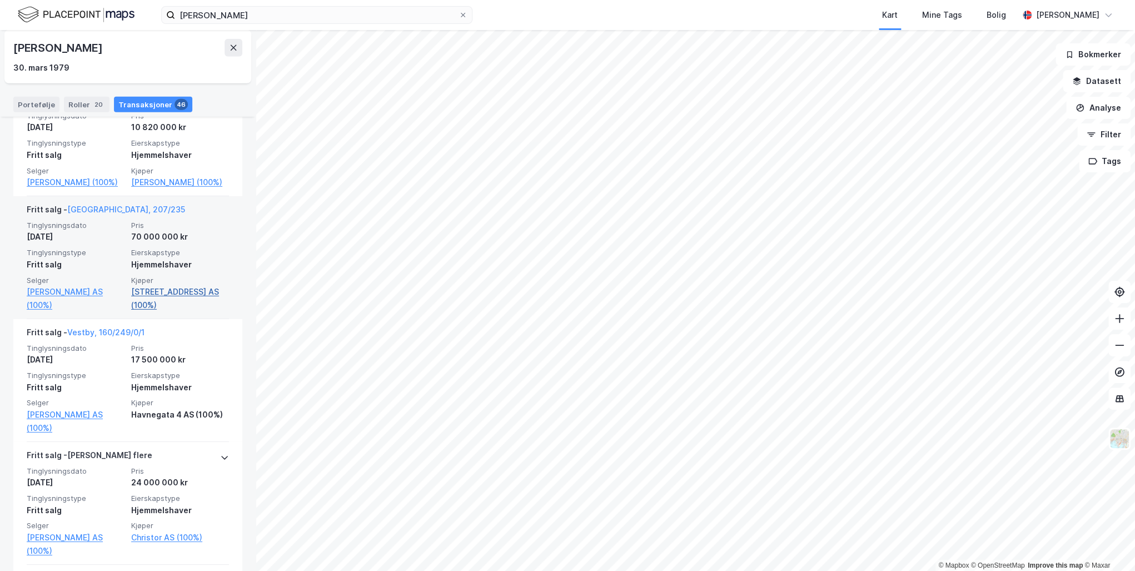
click at [138, 296] on link "[STREET_ADDRESS] AS (100%)" at bounding box center [180, 298] width 98 height 27
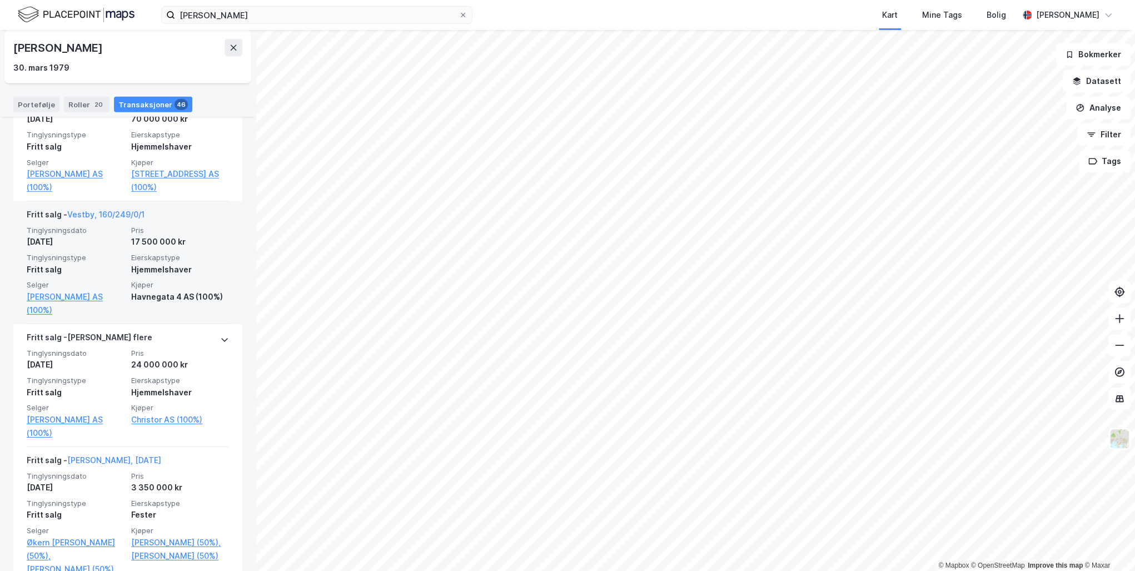
scroll to position [2312, 0]
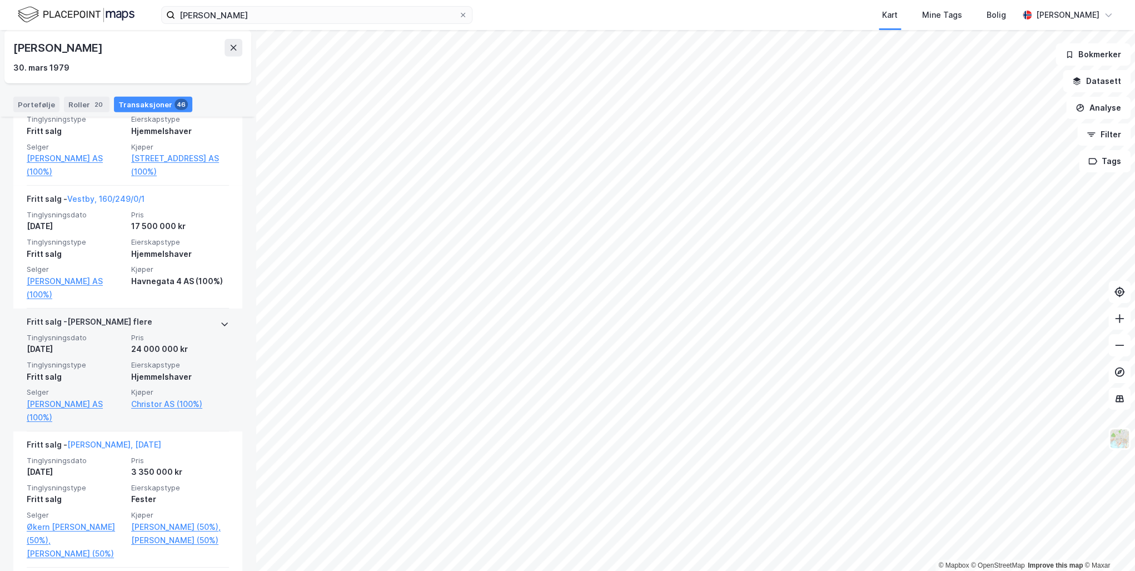
click at [221, 322] on icon at bounding box center [224, 324] width 7 height 4
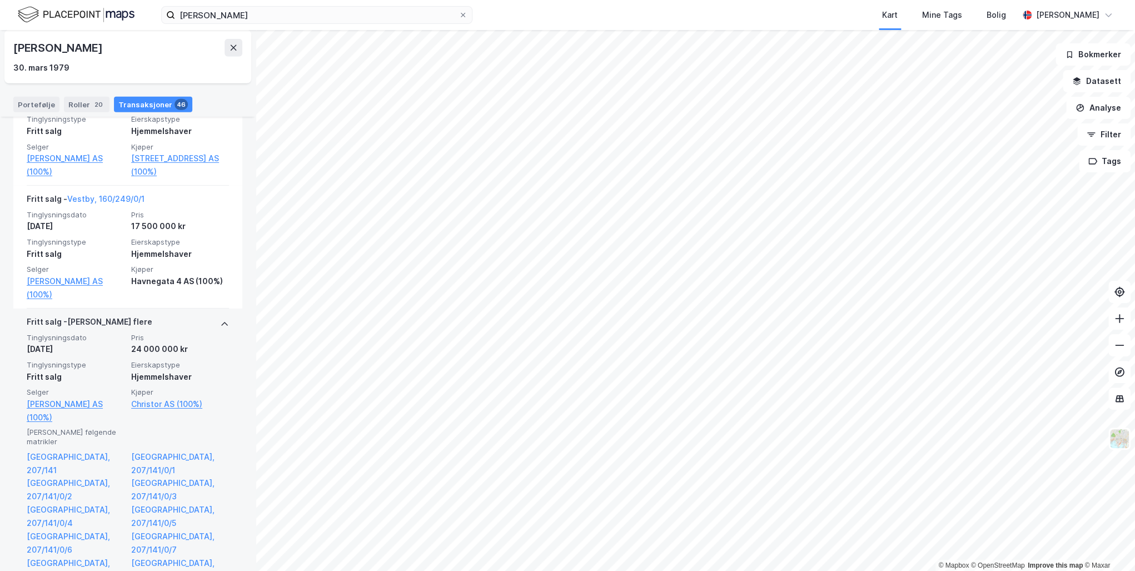
click at [220, 320] on icon at bounding box center [224, 324] width 9 height 9
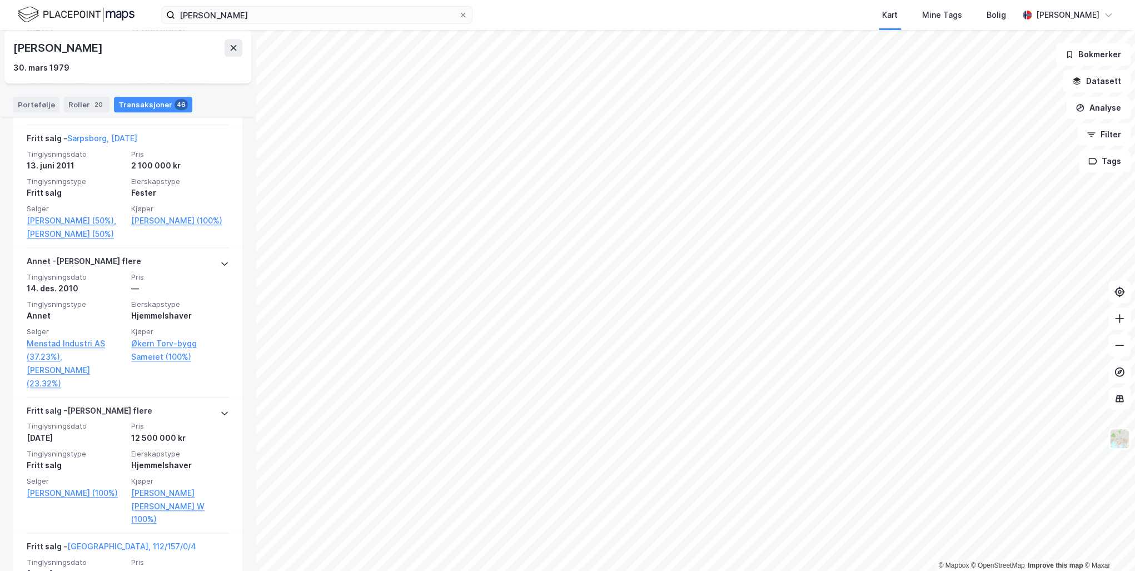
scroll to position [3335, 0]
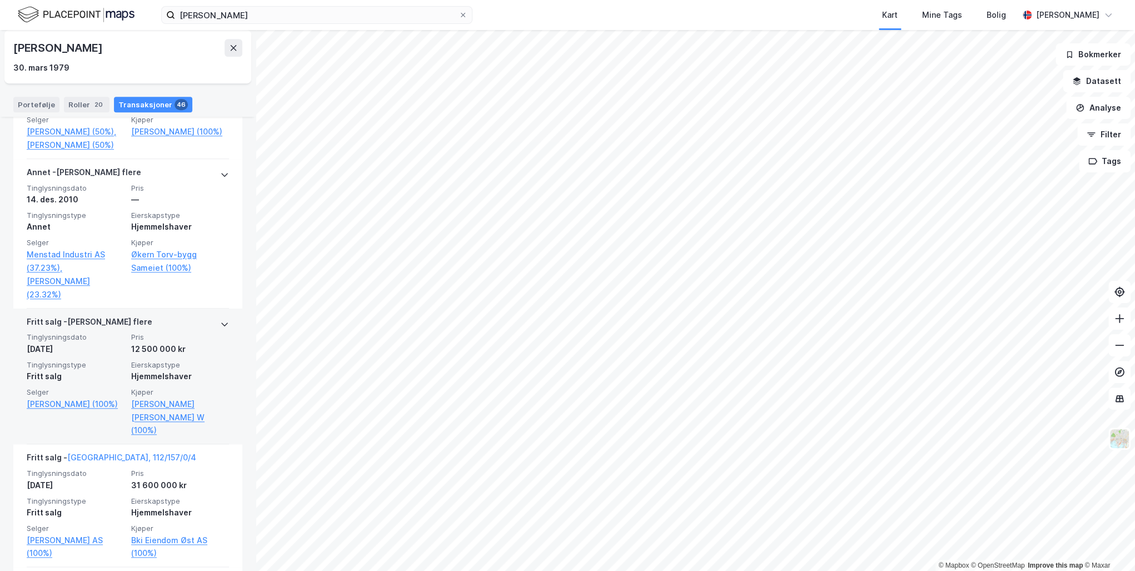
click at [220, 320] on icon at bounding box center [224, 324] width 9 height 9
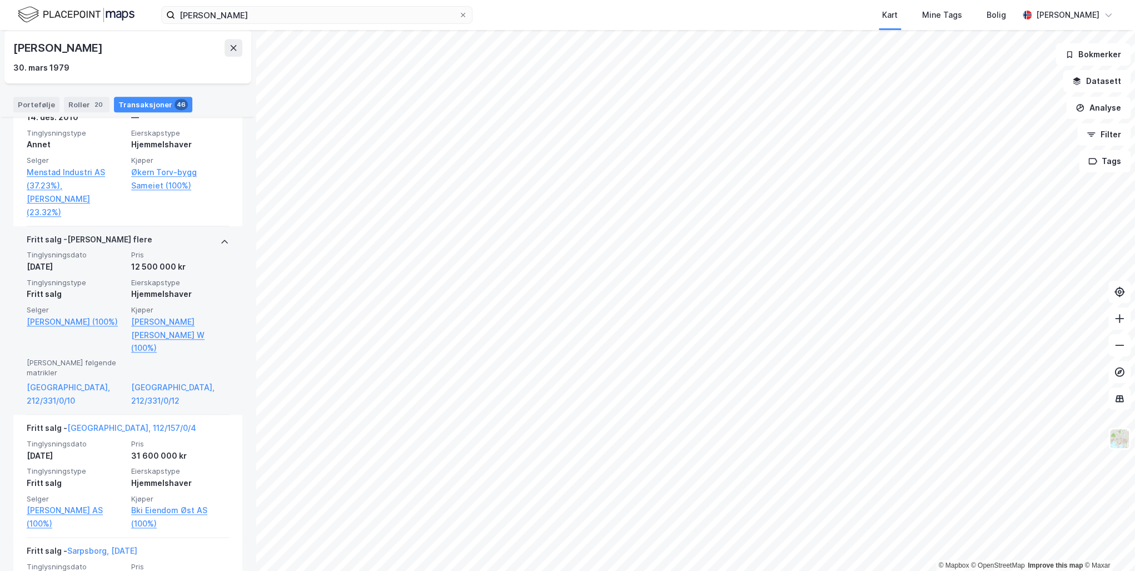
scroll to position [3424, 0]
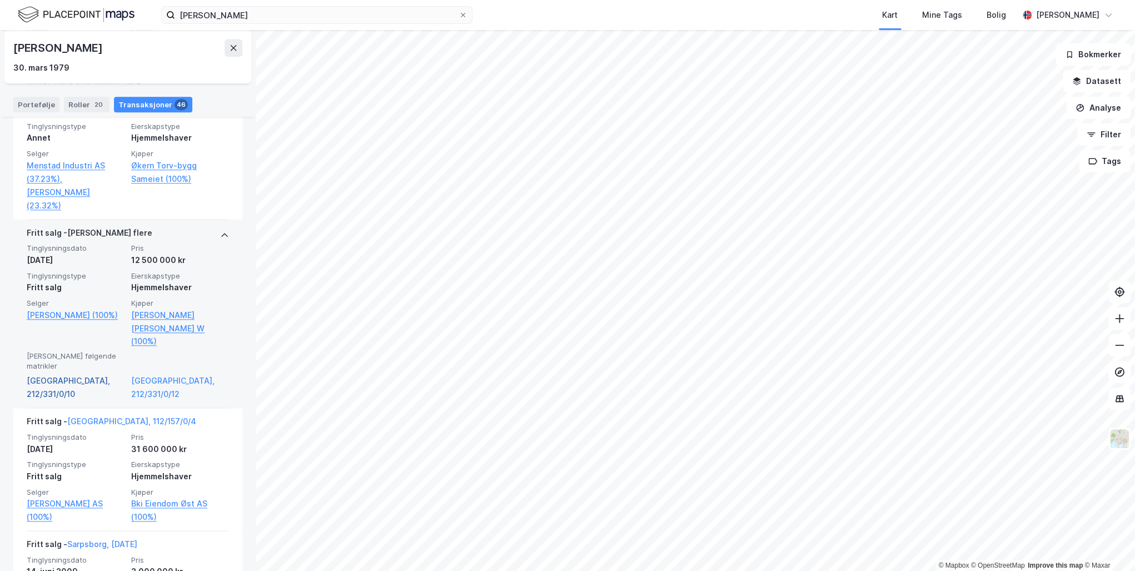
click at [75, 374] on link "[GEOGRAPHIC_DATA], 212/331/0/10" at bounding box center [76, 387] width 98 height 27
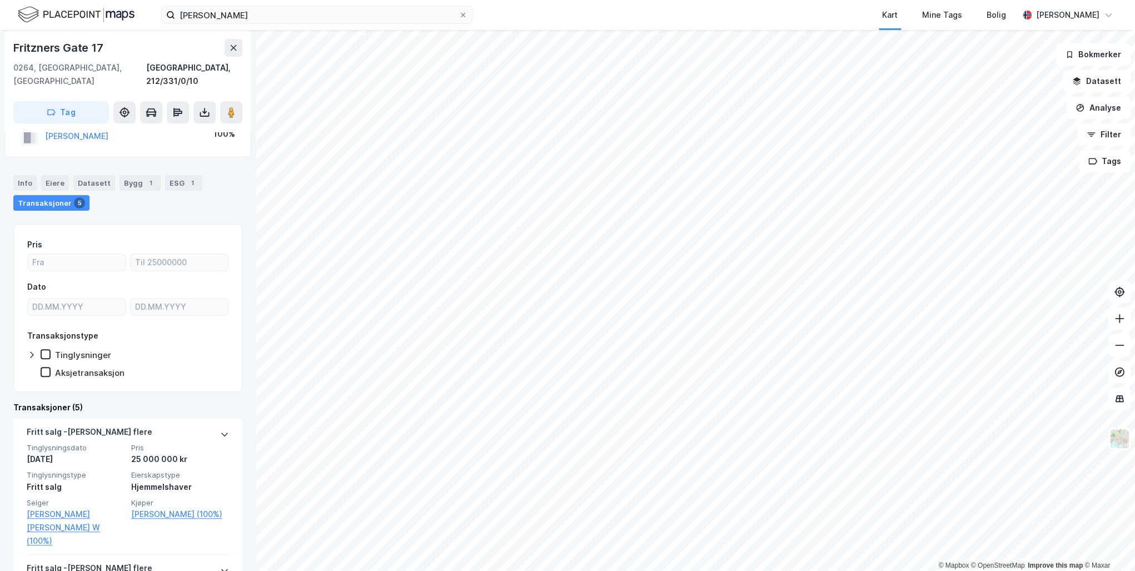
scroll to position [133, 0]
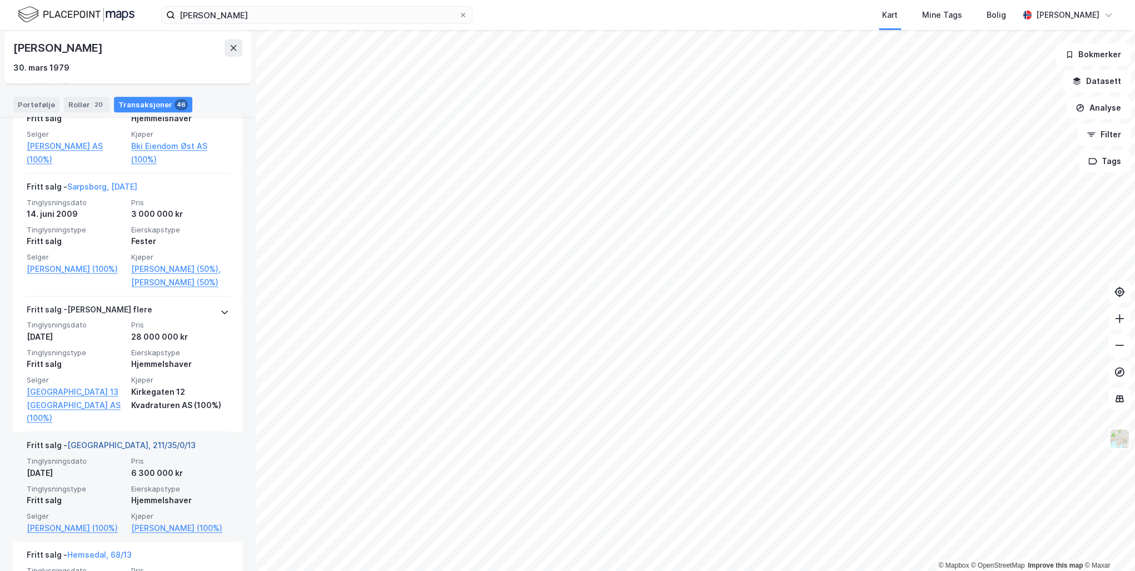
scroll to position [3735, 0]
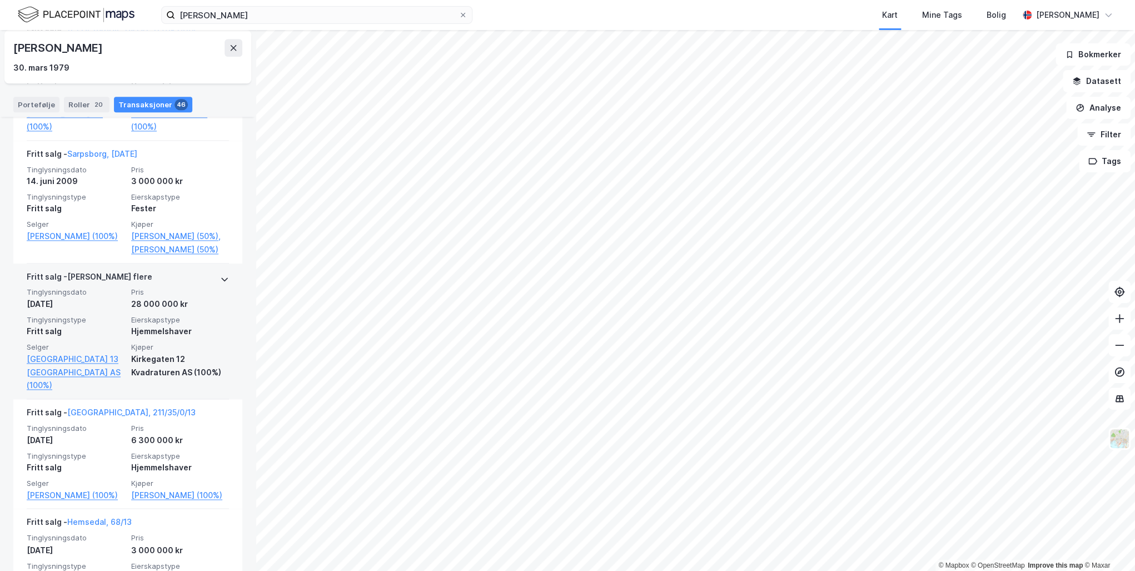
click at [220, 283] on icon at bounding box center [224, 279] width 9 height 9
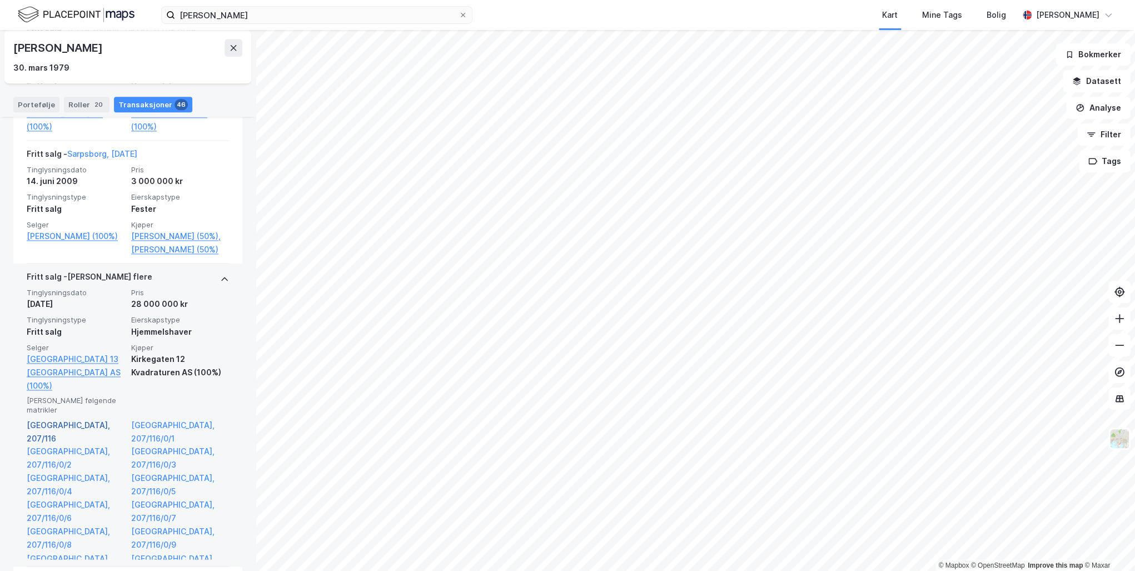
click at [55, 419] on link "[GEOGRAPHIC_DATA], 207/116" at bounding box center [76, 432] width 98 height 27
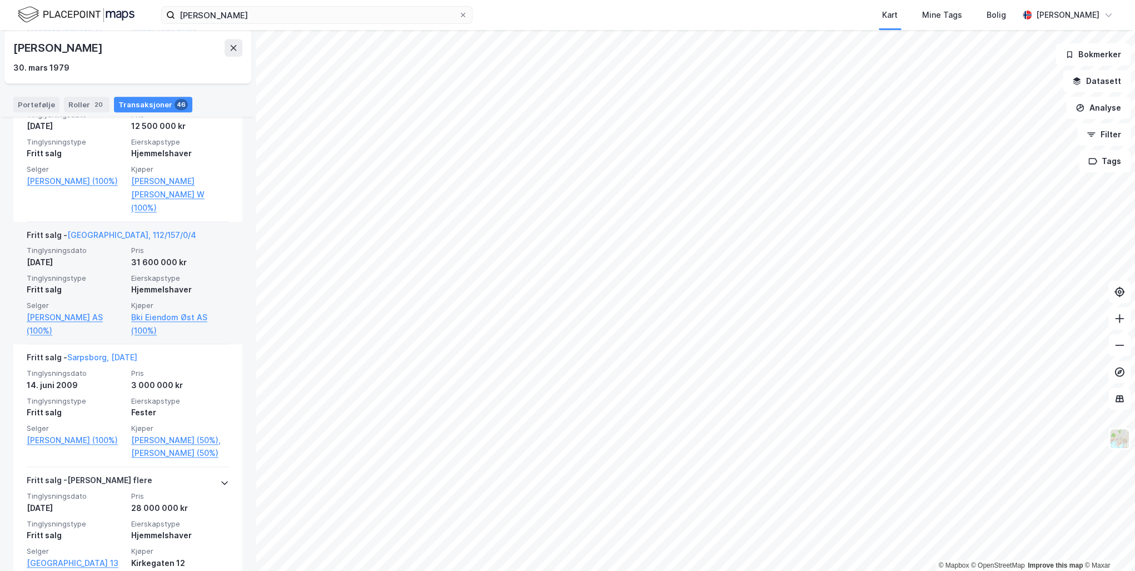
scroll to position [3557, 0]
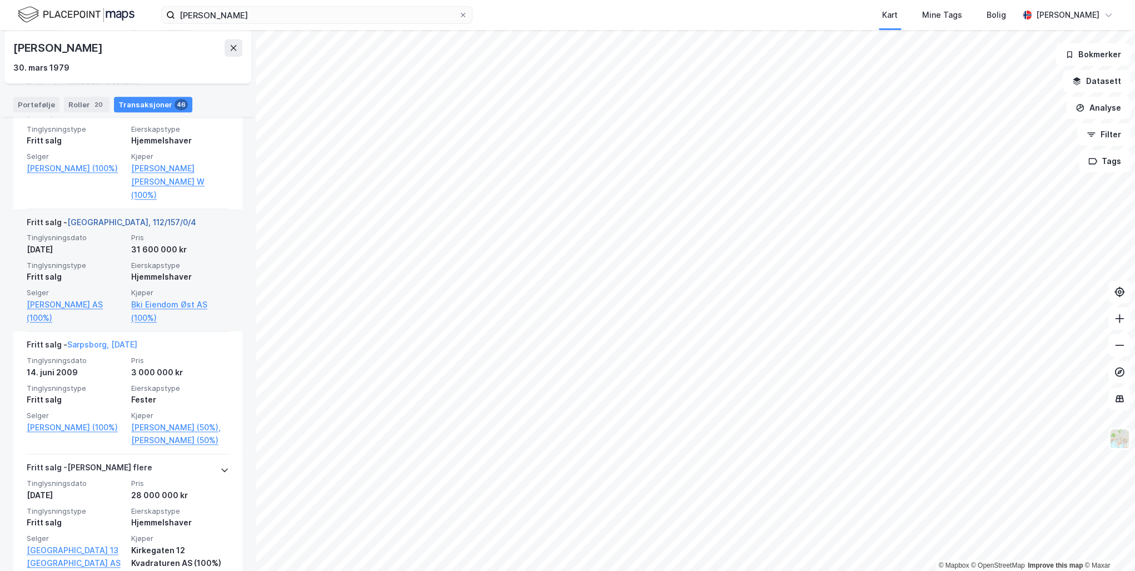
click at [102, 217] on link "[GEOGRAPHIC_DATA], 112/157/0/4" at bounding box center [131, 221] width 129 height 9
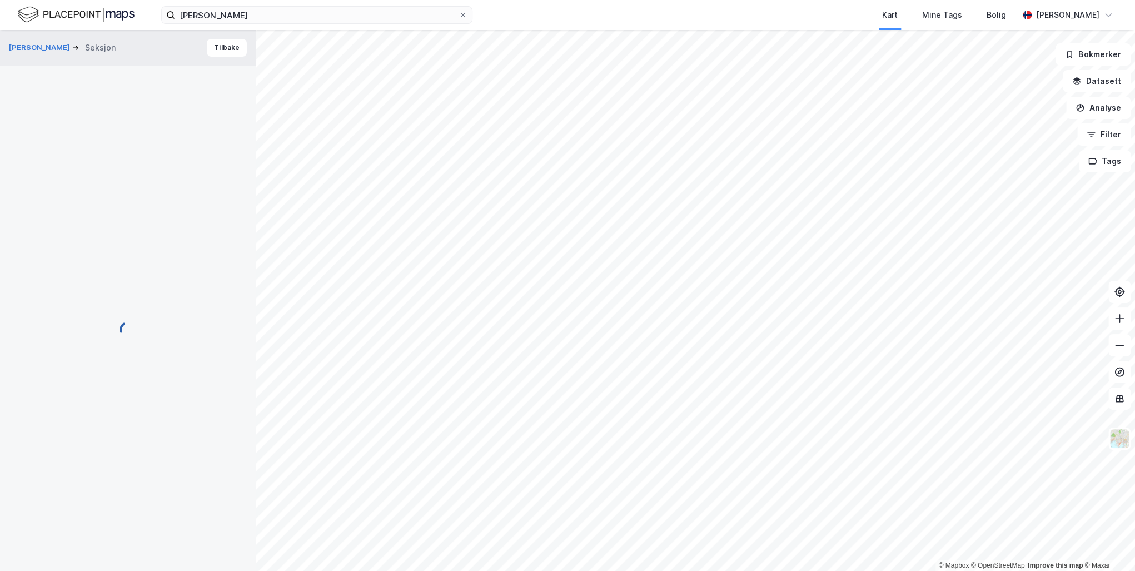
scroll to position [2, 0]
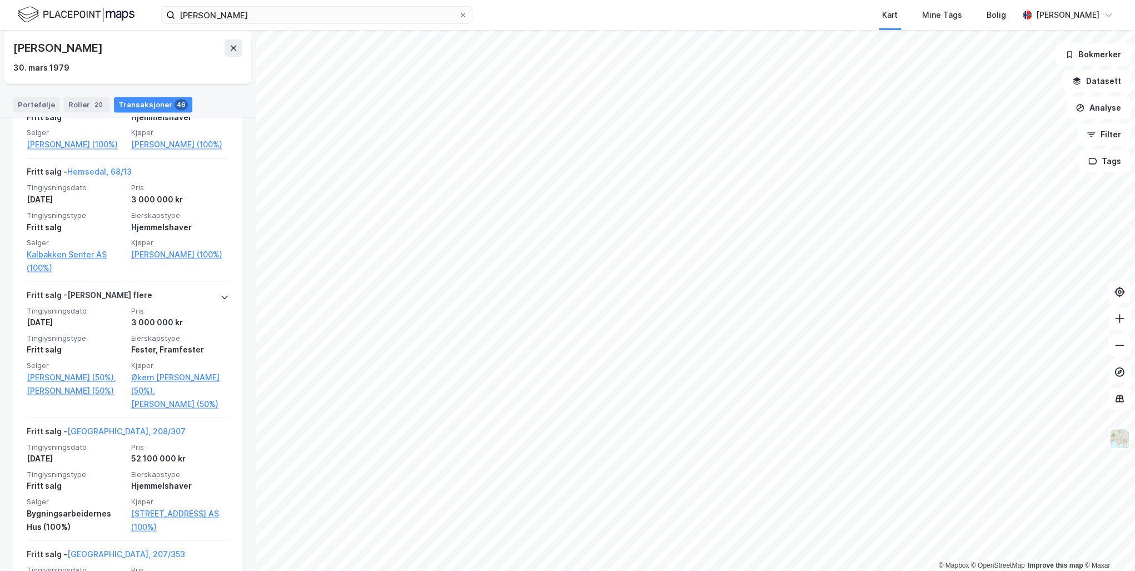
scroll to position [4091, 0]
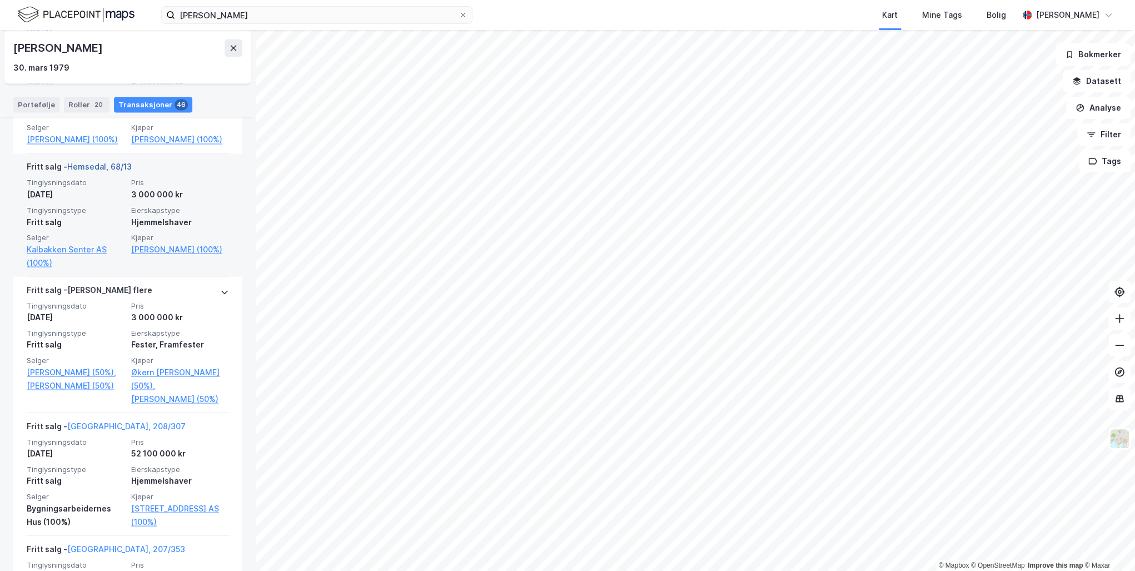
click at [104, 171] on link "Hemsedal, 68/13" at bounding box center [99, 166] width 64 height 9
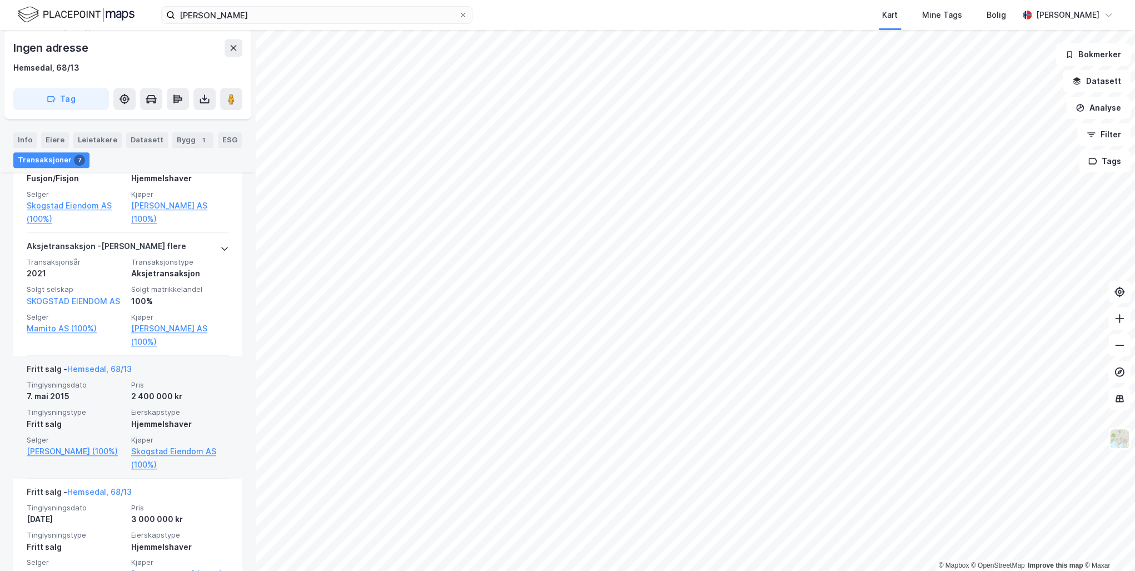
scroll to position [445, 0]
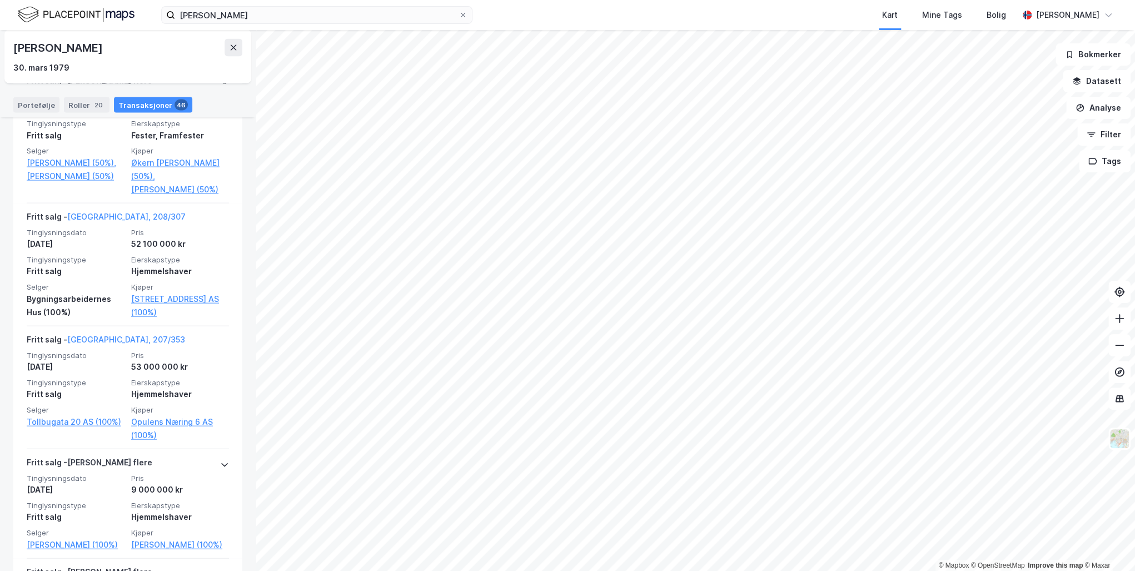
scroll to position [4269, 0]
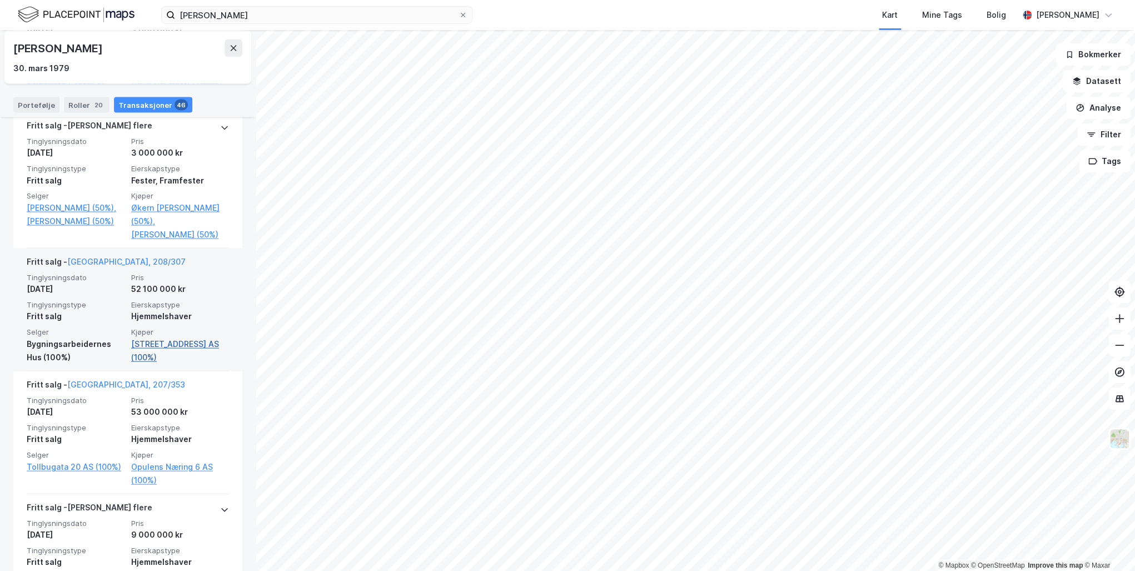
click at [163, 352] on link "[STREET_ADDRESS] AS (100%)" at bounding box center [180, 350] width 98 height 27
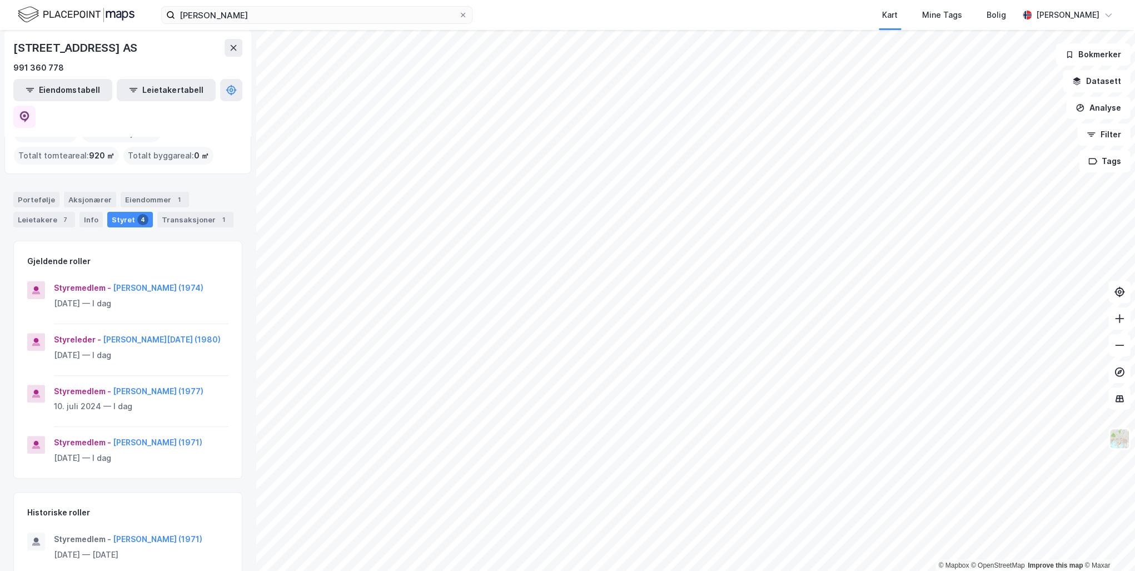
scroll to position [11, 0]
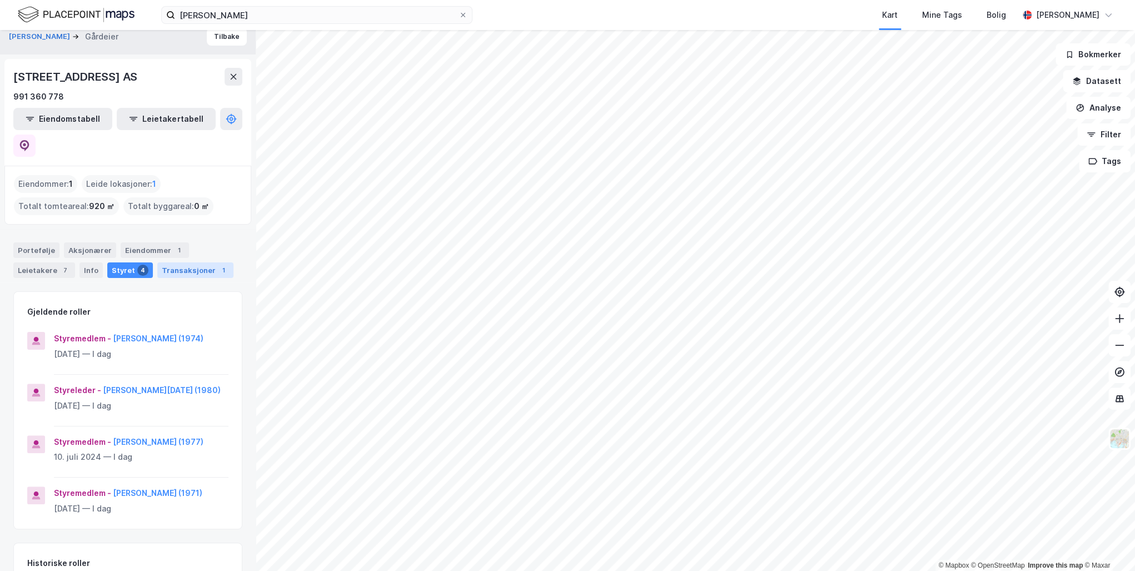
click at [193, 262] on div "Transaksjoner 1" at bounding box center [195, 270] width 76 height 16
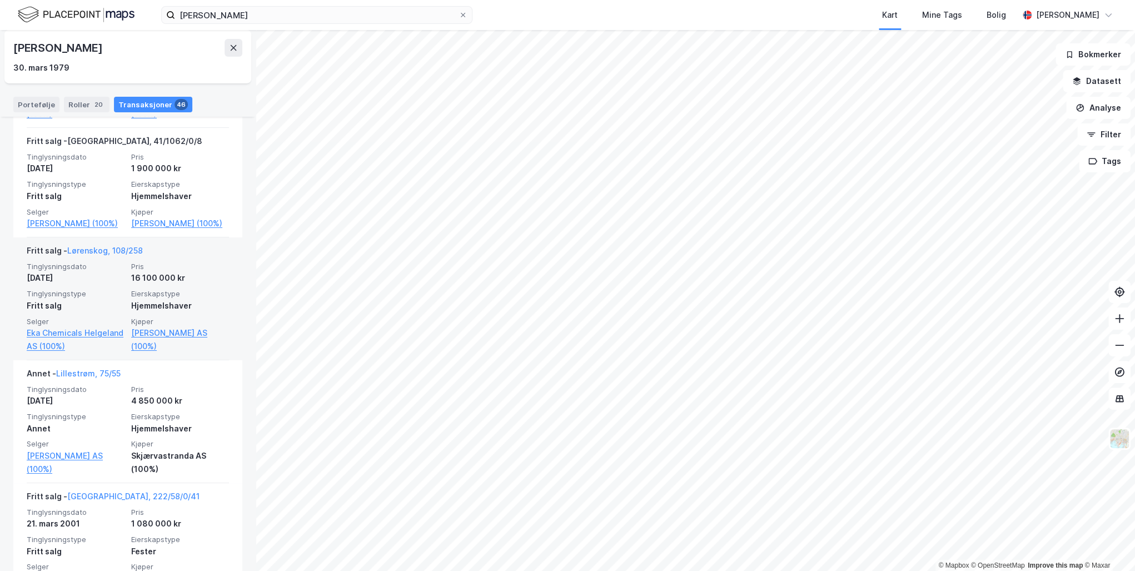
scroll to position [5595, 0]
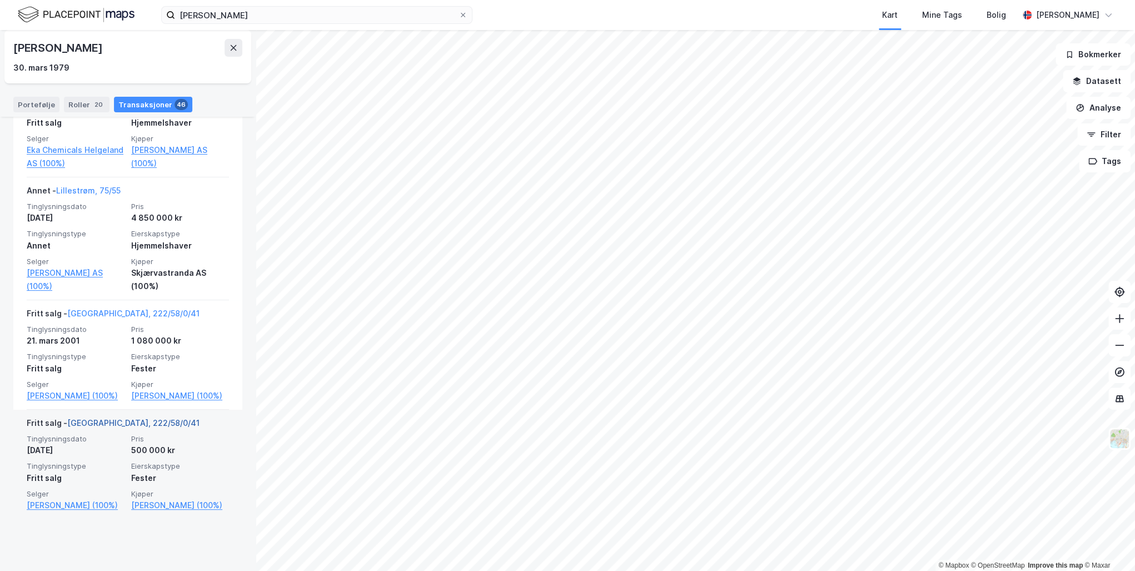
click at [105, 427] on link "[GEOGRAPHIC_DATA], 222/58/0/41" at bounding box center [133, 422] width 132 height 9
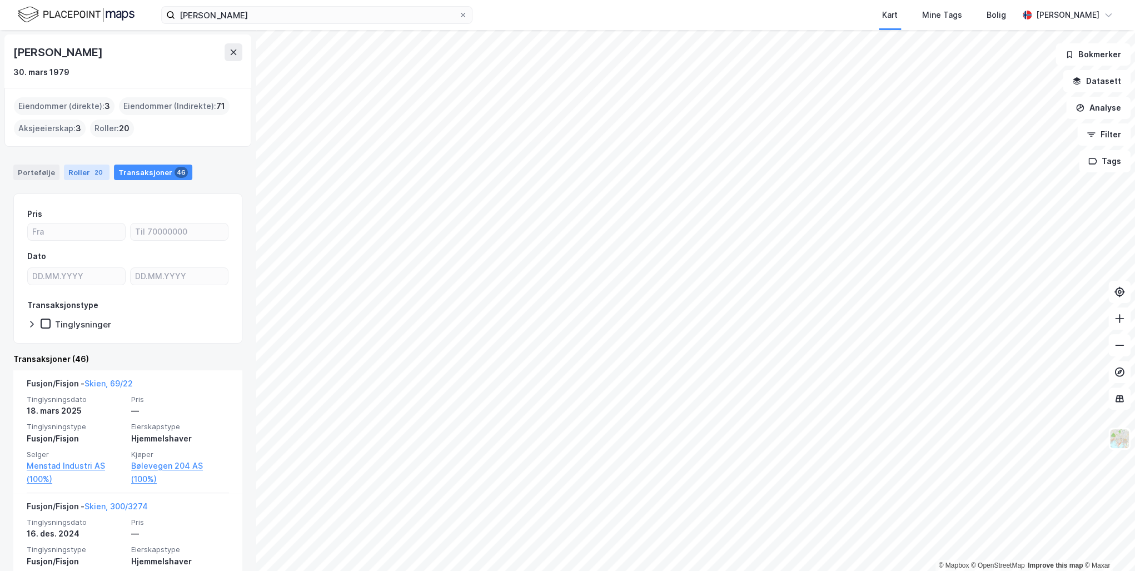
click at [82, 172] on div "Roller 20" at bounding box center [87, 173] width 46 height 16
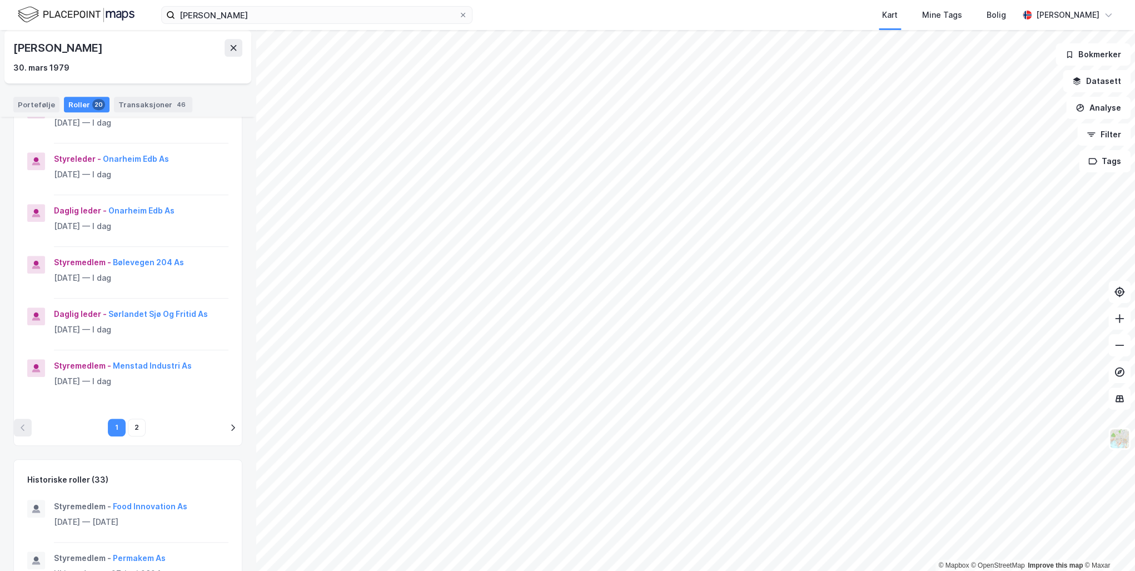
scroll to position [356, 0]
click at [136, 425] on button "2" at bounding box center [137, 425] width 18 height 18
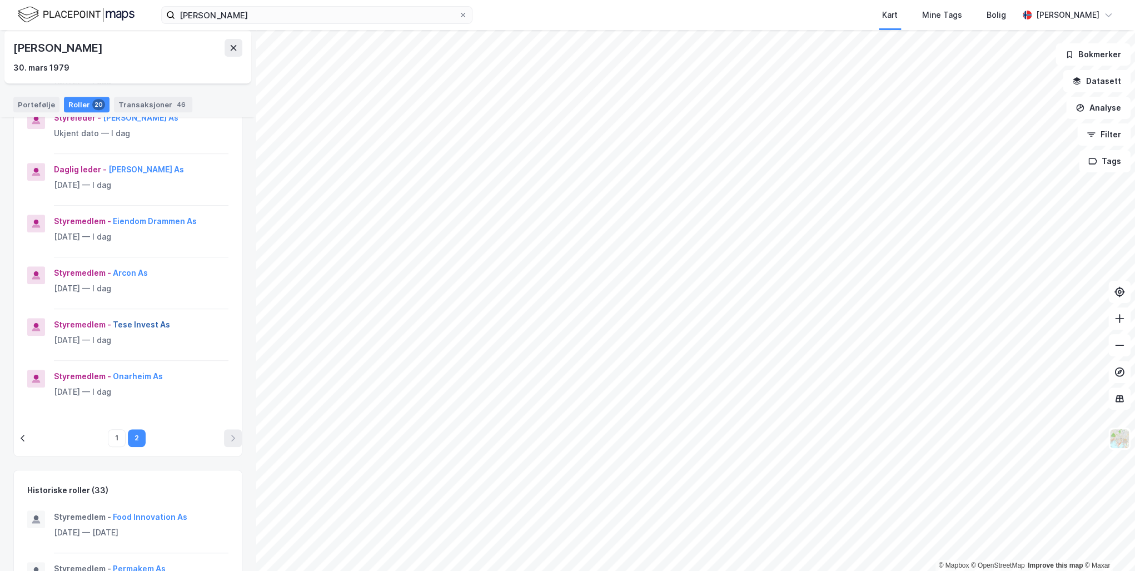
click at [0, 0] on button "Tese Invest As" at bounding box center [0, 0] width 0 height 0
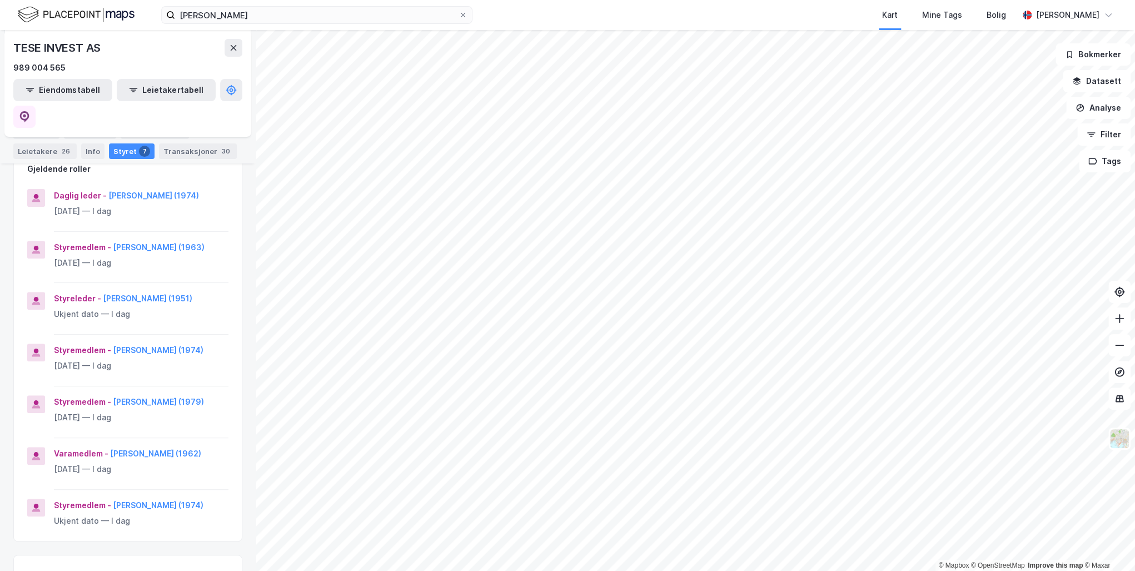
scroll to position [178, 0]
click at [0, 0] on button "[PERSON_NAME] (1962)" at bounding box center [0, 0] width 0 height 0
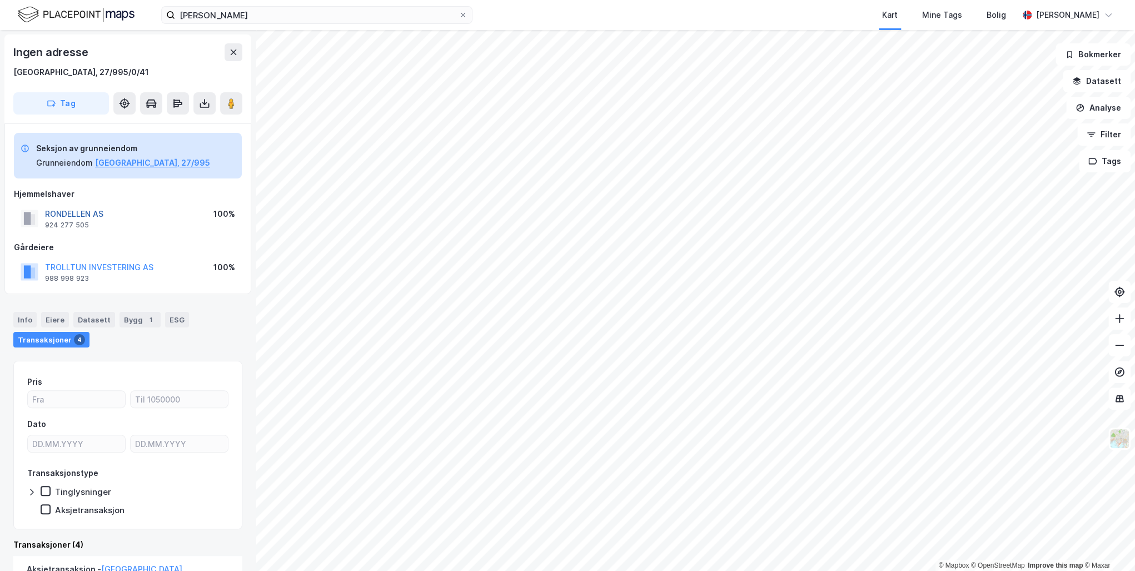
click at [0, 0] on button "RONDELLEN AS" at bounding box center [0, 0] width 0 height 0
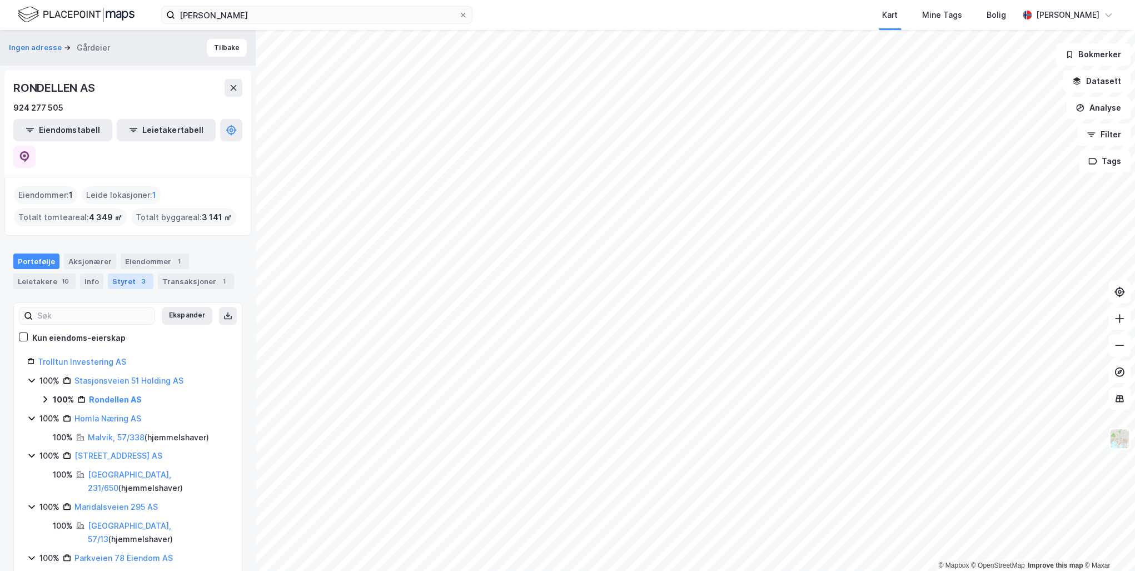
click at [126, 273] on div "Styret 3" at bounding box center [131, 281] width 46 height 16
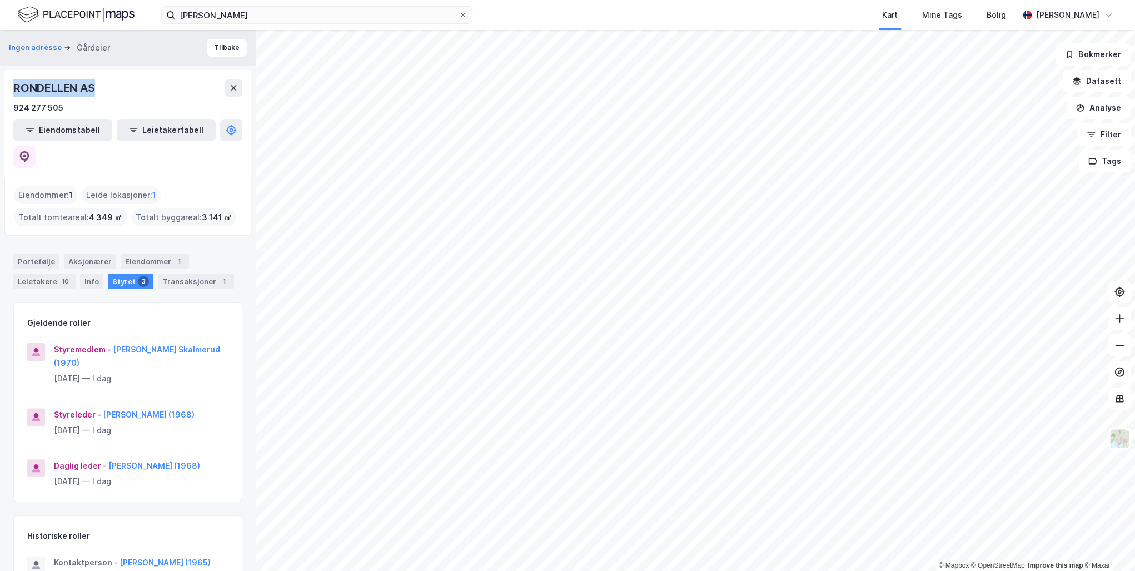
drag, startPoint x: 99, startPoint y: 87, endPoint x: 13, endPoint y: 82, distance: 86.8
click at [13, 82] on div "RONDELLEN AS 924 277 505 Eiendomstabell Leietakertabell" at bounding box center [127, 123] width 247 height 107
drag, startPoint x: 13, startPoint y: 82, endPoint x: 29, endPoint y: 84, distance: 16.2
copy div "RONDELLEN AS"
